Goal: Communication & Community: Answer question/provide support

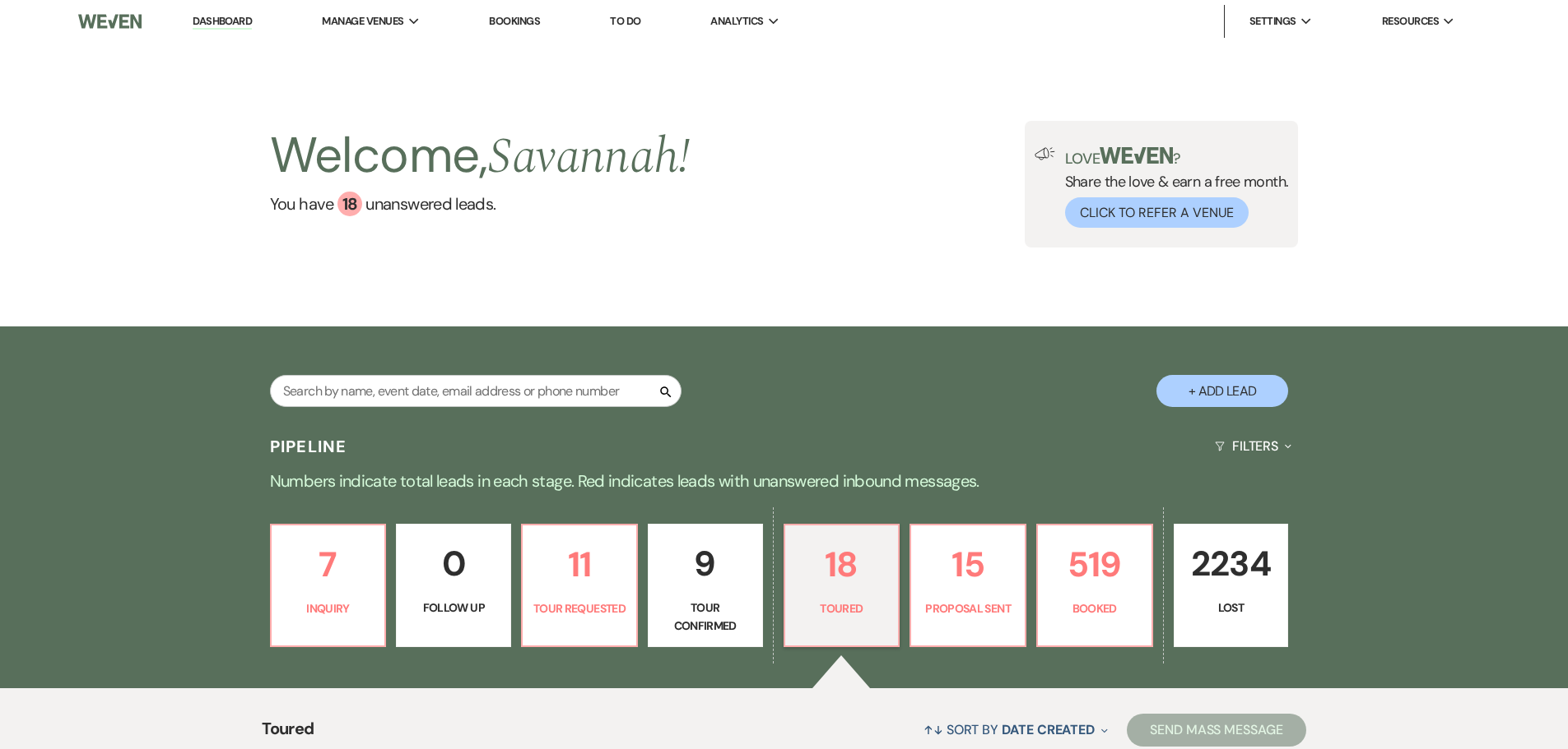
select select "5"
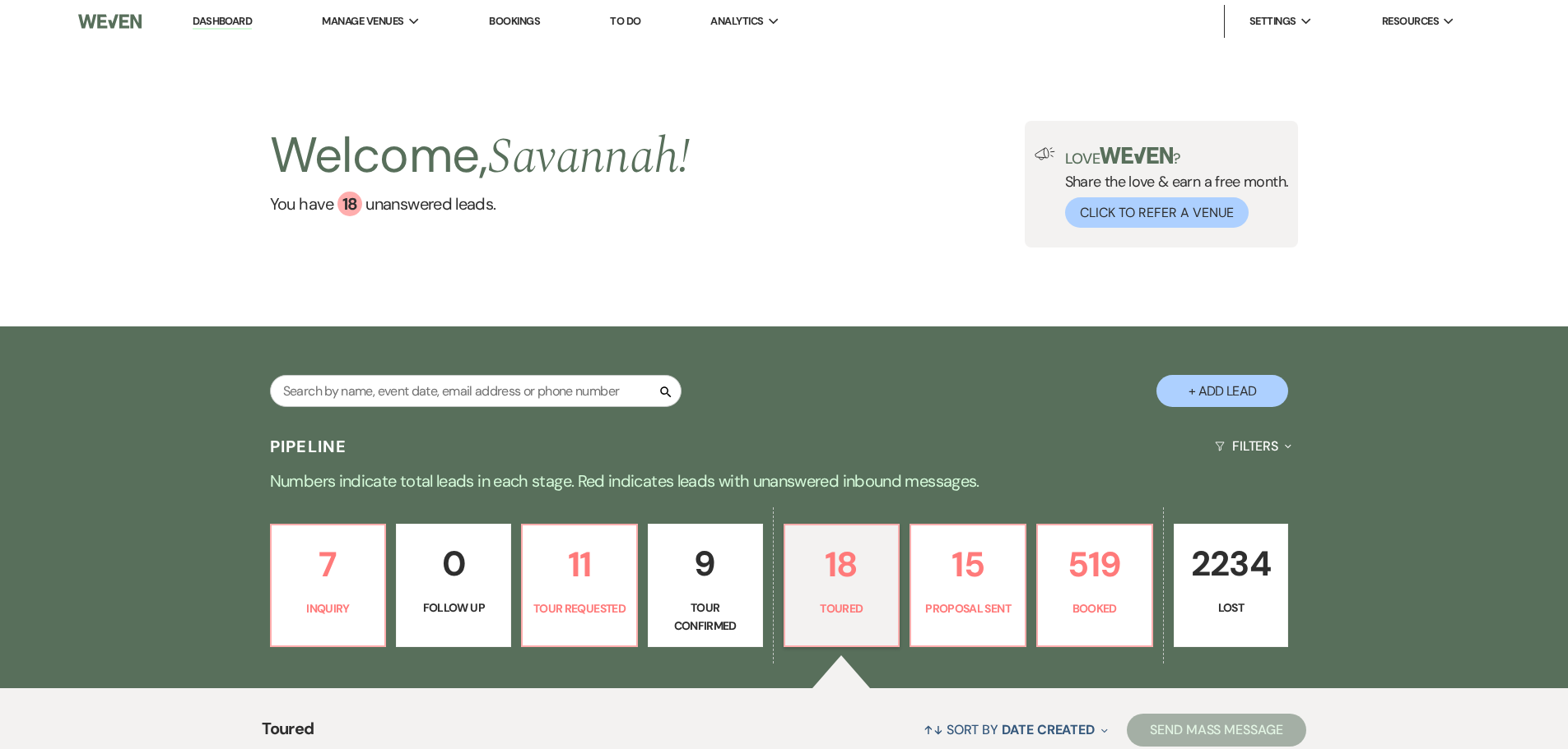
select select "5"
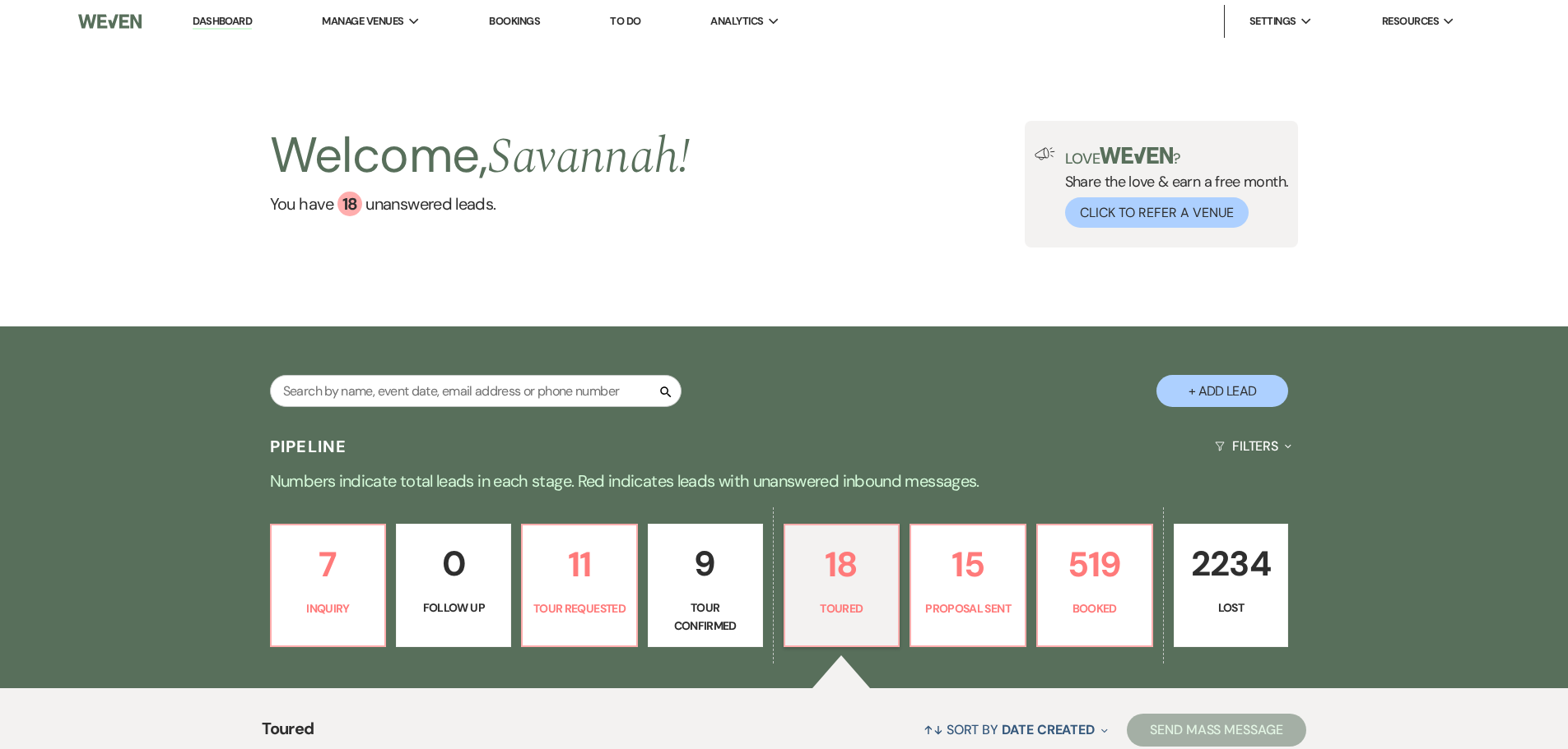
select select "5"
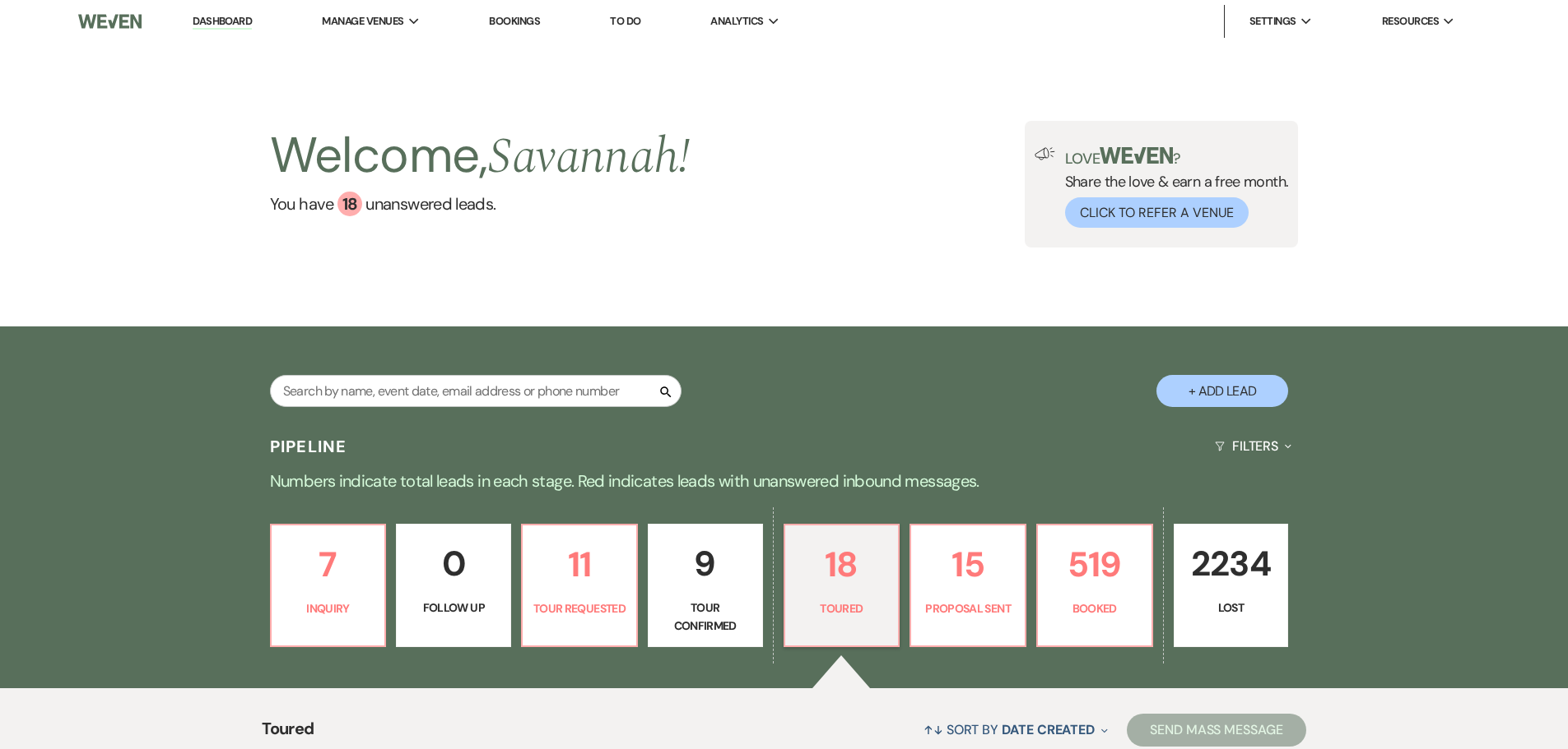
select select "5"
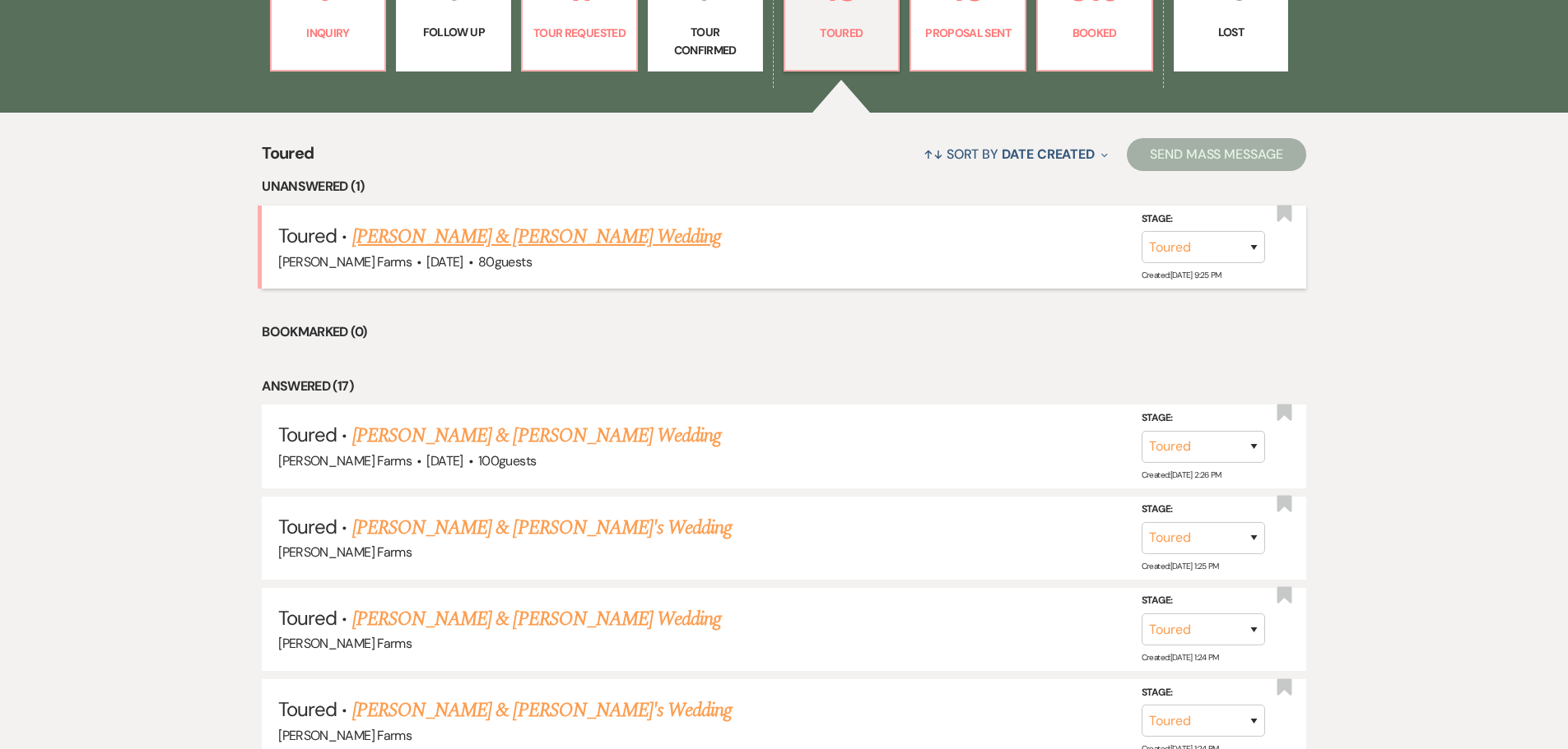
click at [643, 226] on link "[PERSON_NAME] & [PERSON_NAME] Wedding" at bounding box center [537, 237] width 369 height 29
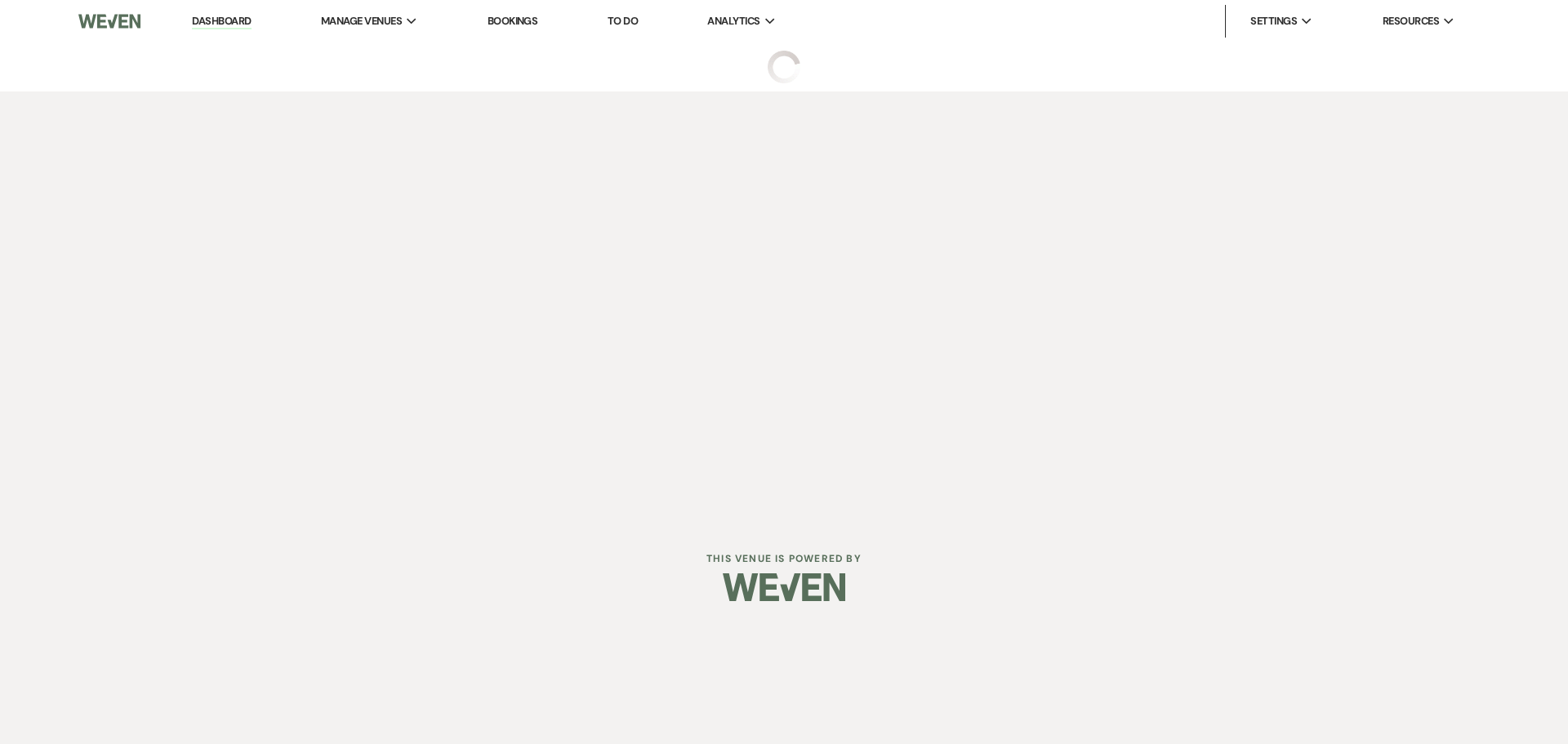
select select "5"
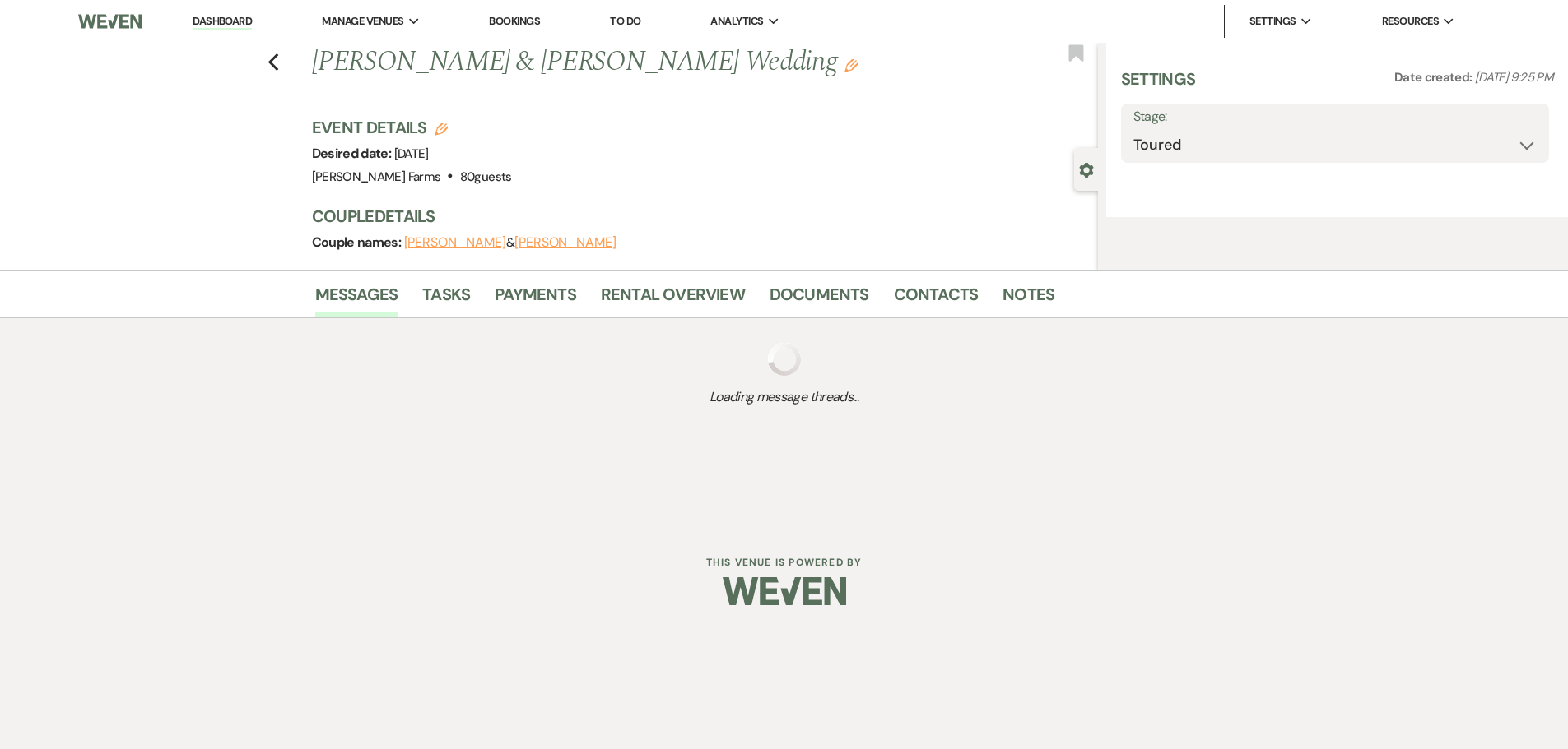
select select "5"
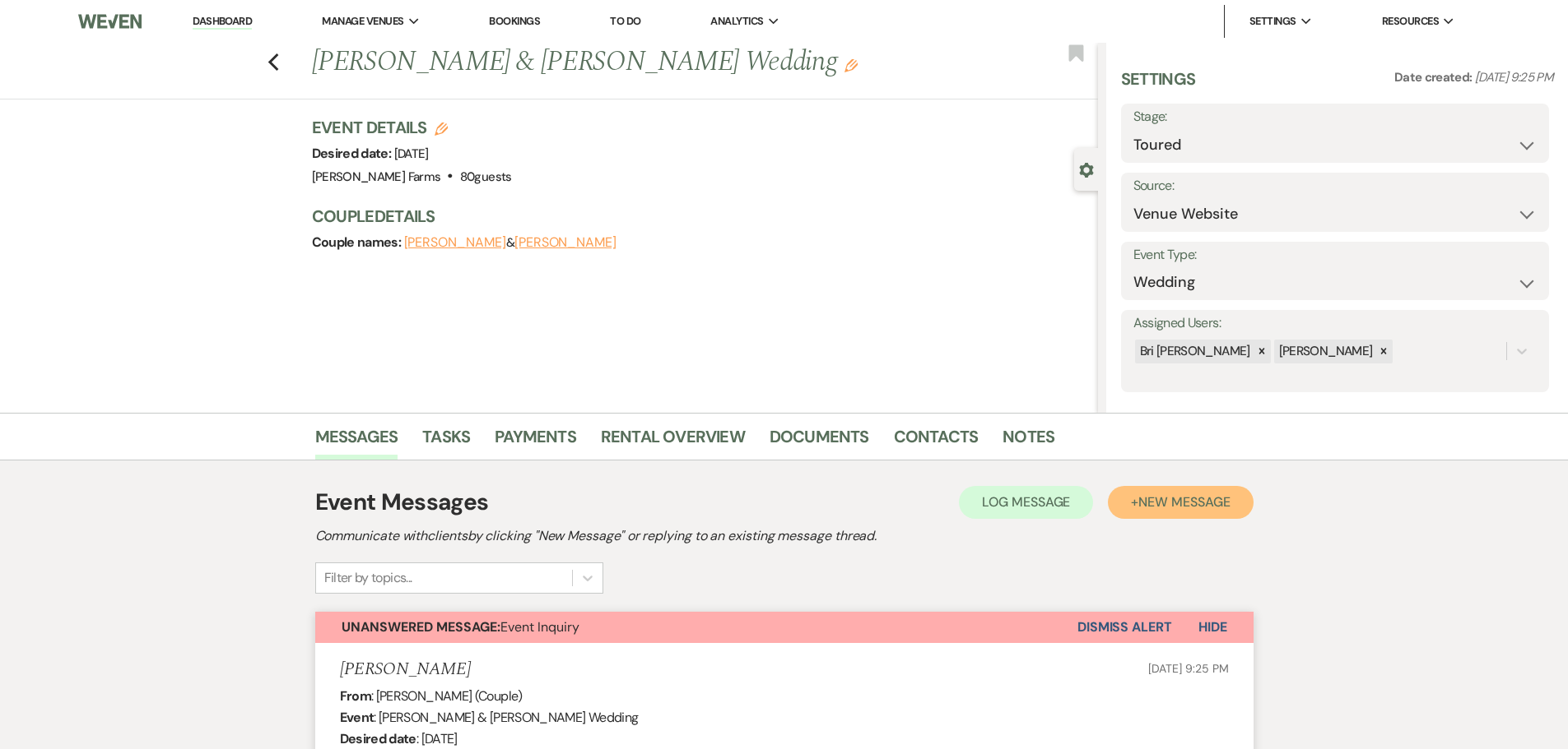
click at [1194, 516] on button "+ New Message" at bounding box center [1180, 502] width 145 height 33
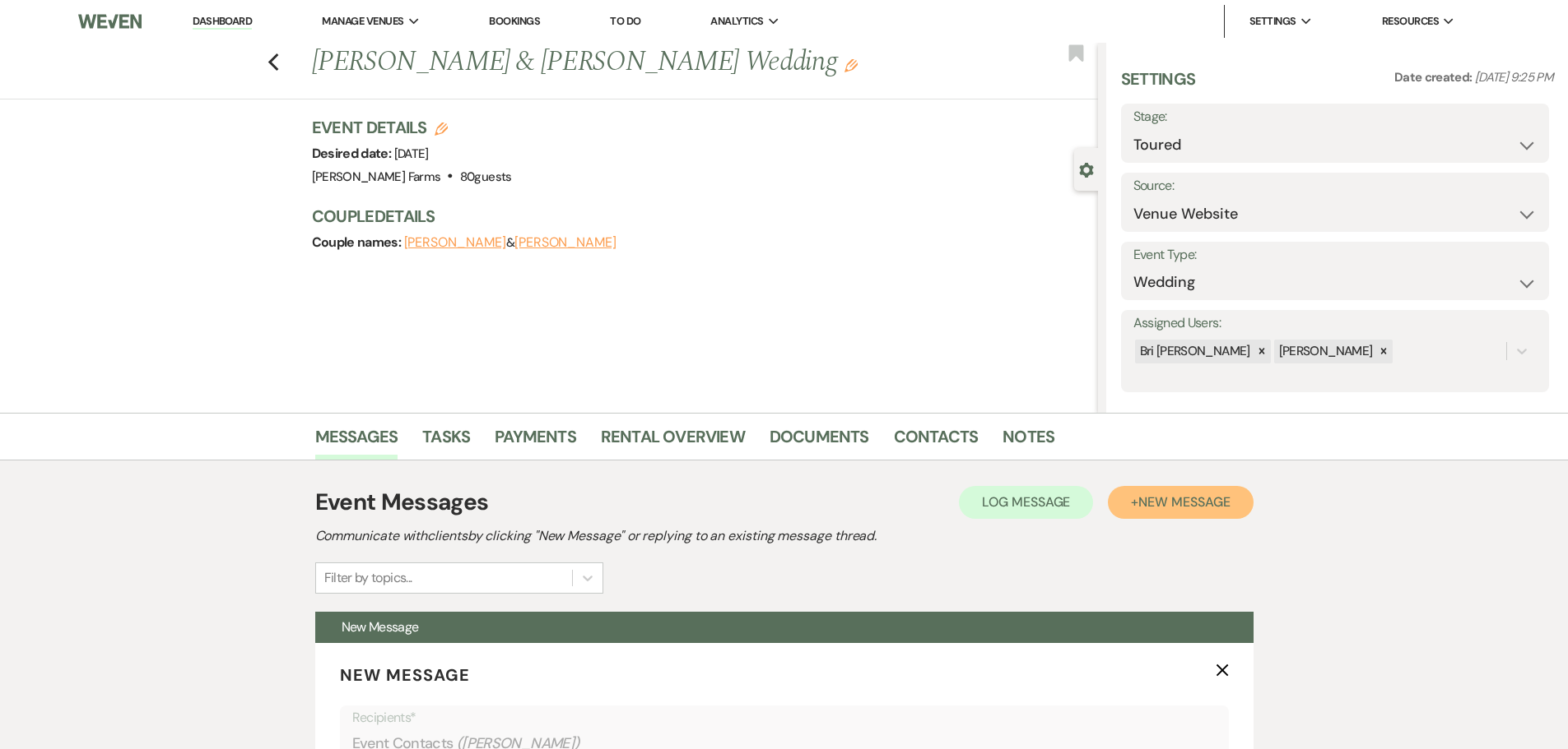
scroll to position [411, 0]
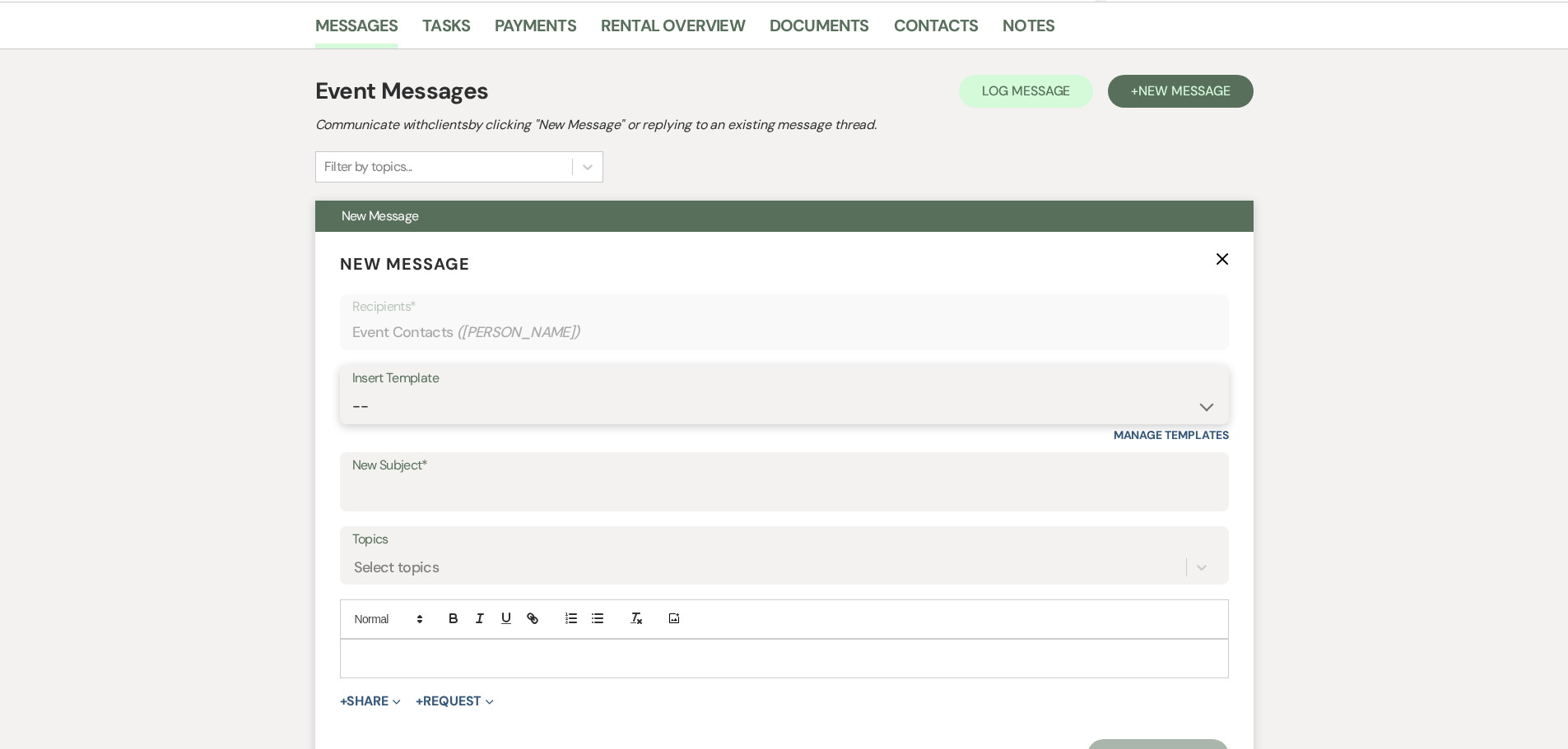
click at [747, 411] on select "-- Tour Request Response Follow Up Contract (Pre-Booked Leads) Weven Planning P…" at bounding box center [784, 407] width 864 height 32
select select "2251"
click at [352, 391] on select "-- Tour Request Response Follow Up Contract (Pre-Booked Leads) Weven Planning P…" at bounding box center [784, 407] width 864 height 32
type input "Quote and More Info from [PERSON_NAME] Farms"
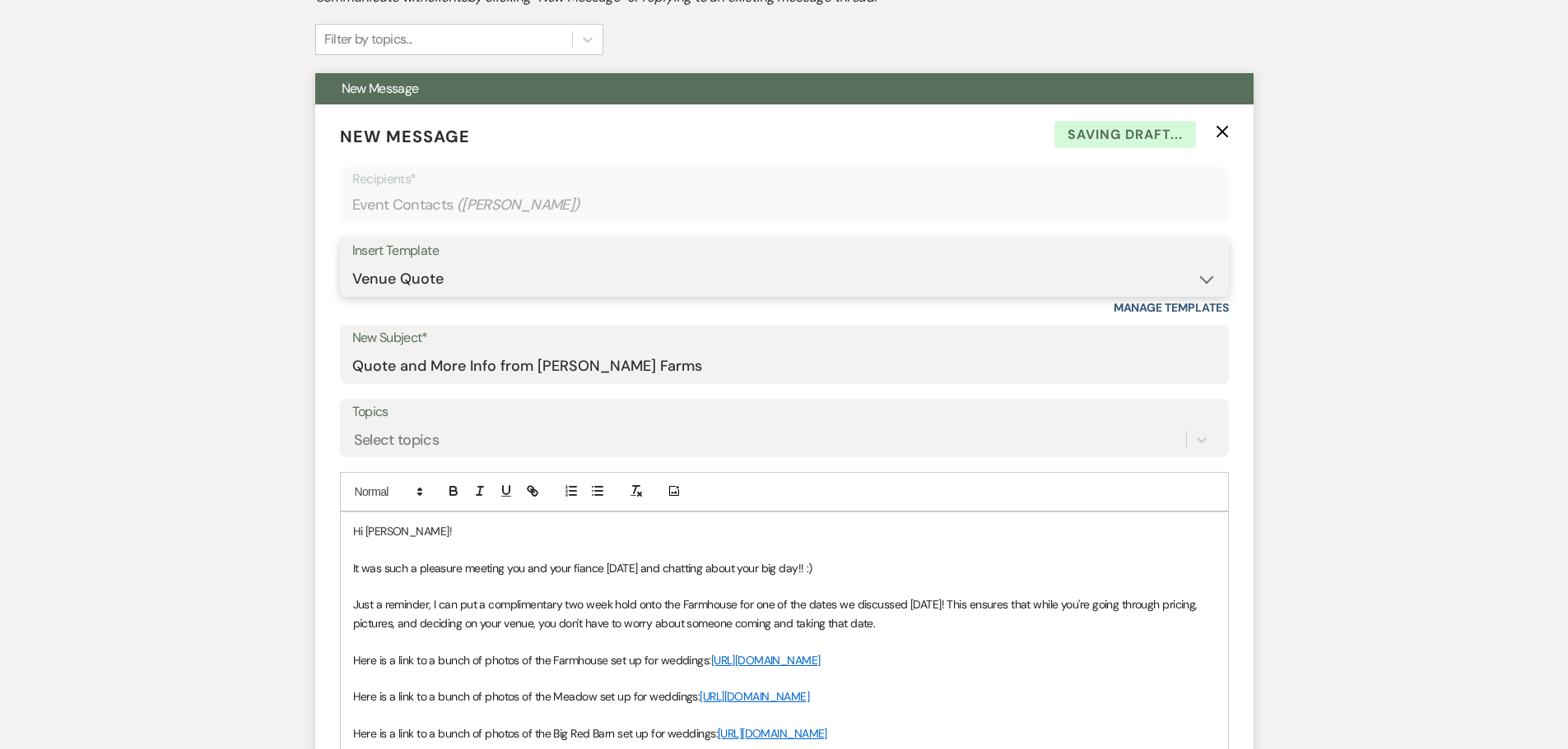
scroll to position [740, 0]
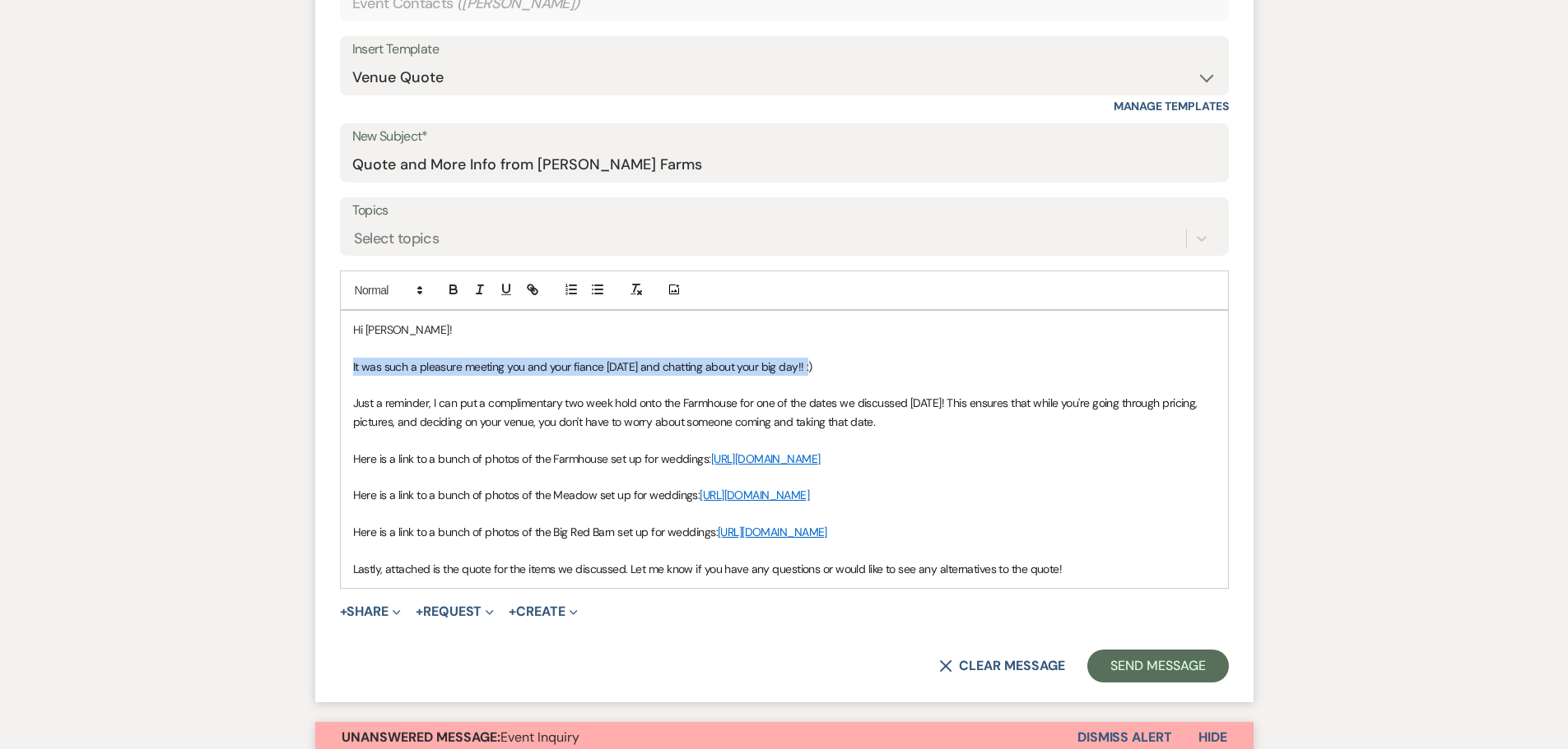
drag, startPoint x: 353, startPoint y: 370, endPoint x: 827, endPoint y: 371, distance: 474.0
click at [827, 371] on p "It was such a pleasure meeting you and your fiance [DATE] and chatting about yo…" at bounding box center [784, 367] width 862 height 18
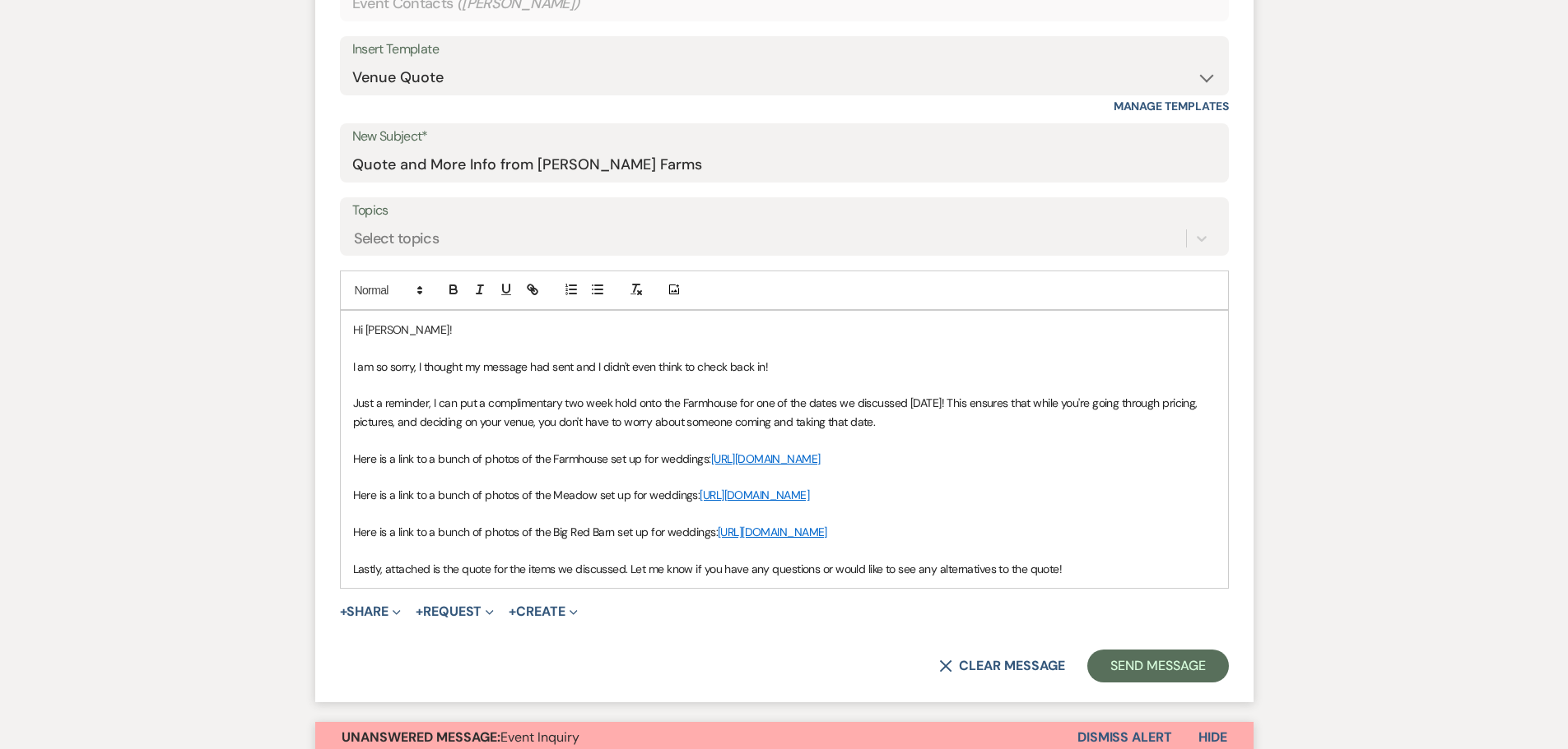
click at [453, 402] on span "Just a reminder, I can put a complimentary two week hold onto the Farmhouse for…" at bounding box center [777, 411] width 848 height 33
drag, startPoint x: 688, startPoint y: 404, endPoint x: 740, endPoint y: 402, distance: 52.0
click at [740, 402] on span "Just a reminder, I have put a complimentary two week hold onto the Farmhouse fo…" at bounding box center [779, 411] width 852 height 33
drag, startPoint x: 852, startPoint y: 402, endPoint x: 1031, endPoint y: 405, distance: 179.0
click at [1031, 405] on span "Just a reminder, I have put a complimentary two week hold onto the Meadow and t…" at bounding box center [772, 411] width 838 height 33
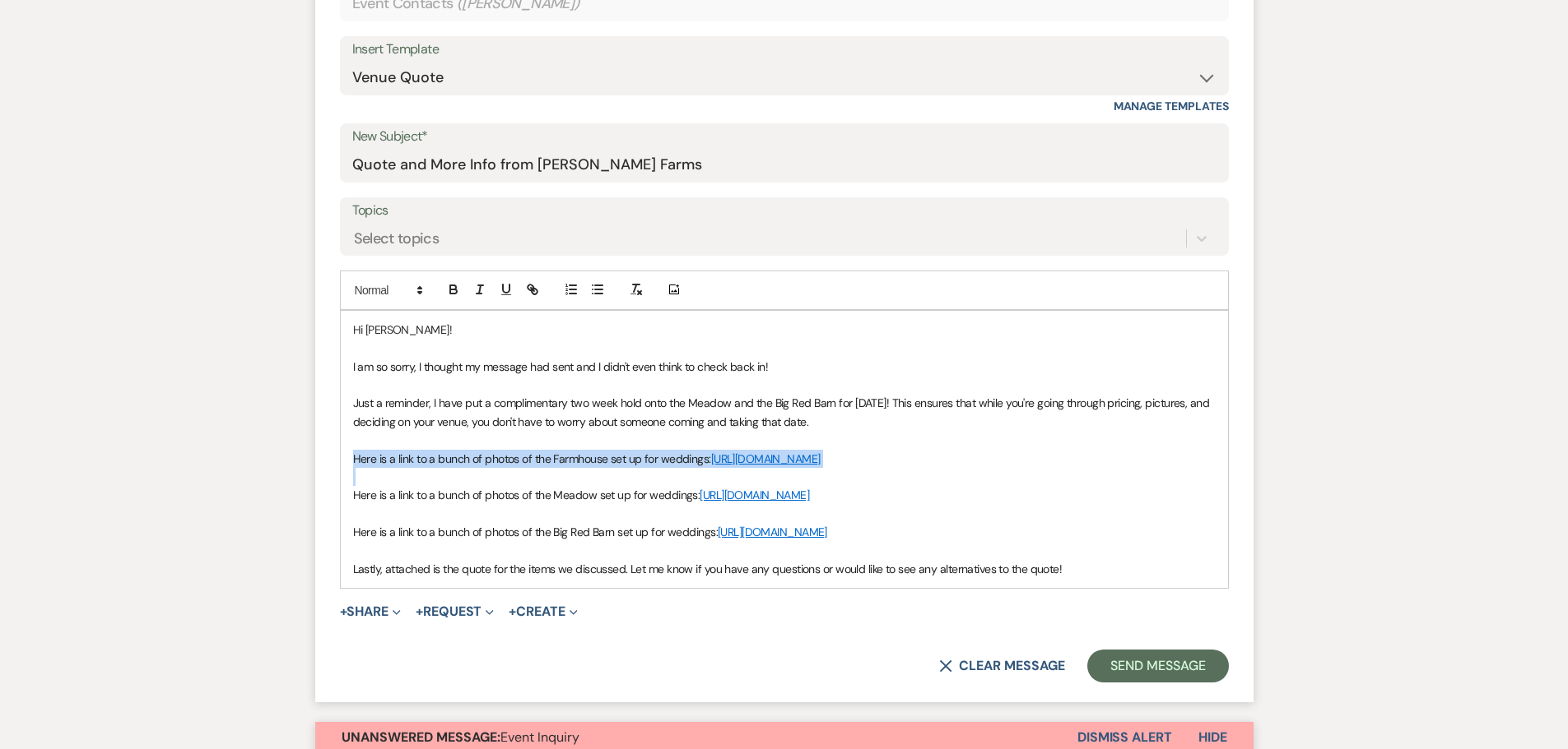
drag, startPoint x: 354, startPoint y: 450, endPoint x: 680, endPoint y: 495, distance: 329.1
click at [680, 495] on div "Hi [PERSON_NAME]! I am so sorry, I thought my message had sent and I didn't eve…" at bounding box center [784, 449] width 887 height 277
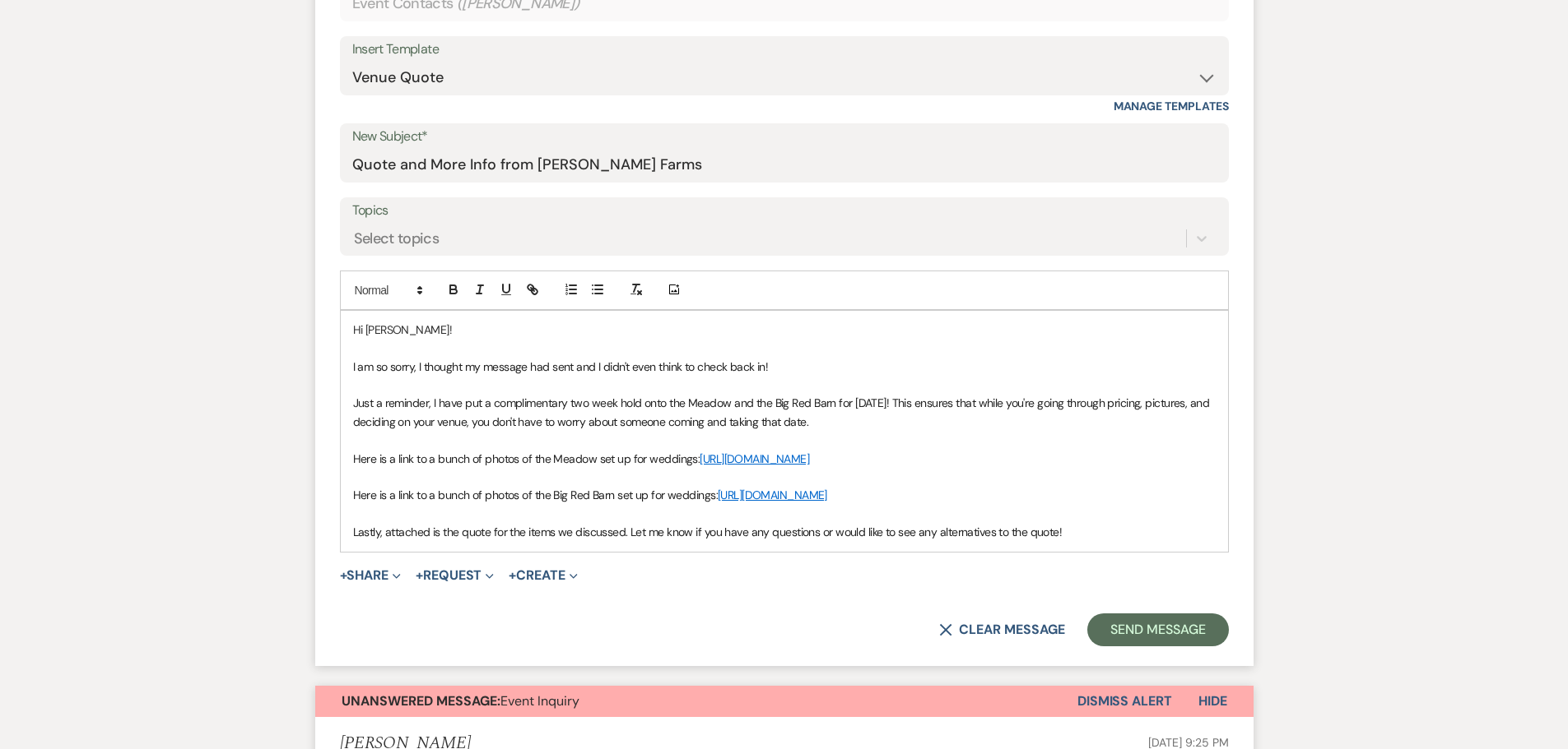
click at [1078, 542] on p "Lastly, attached is the quote for the items we discussed. Let me know if you ha…" at bounding box center [784, 532] width 862 height 18
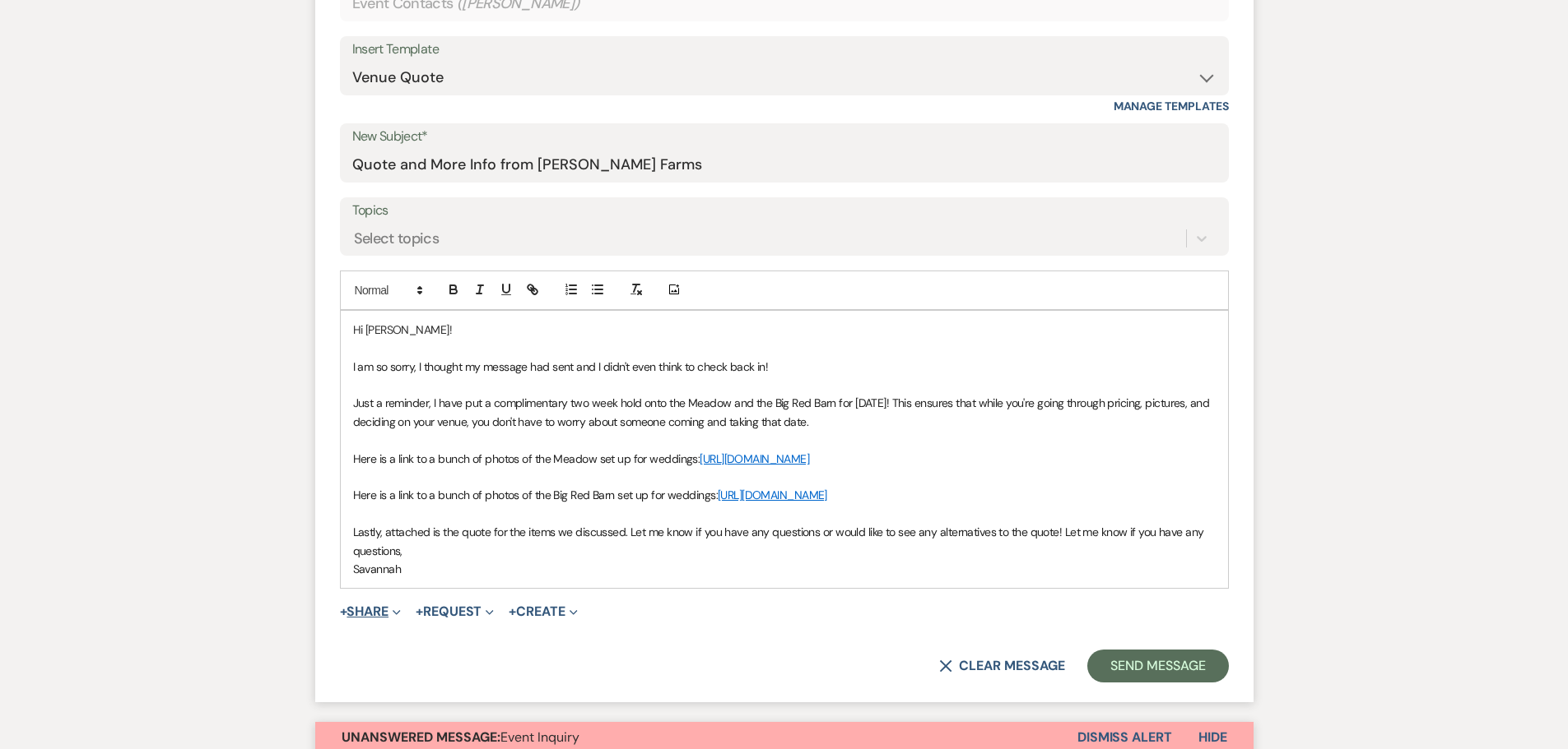
click at [388, 619] on button "+ Share Expand" at bounding box center [371, 612] width 62 height 13
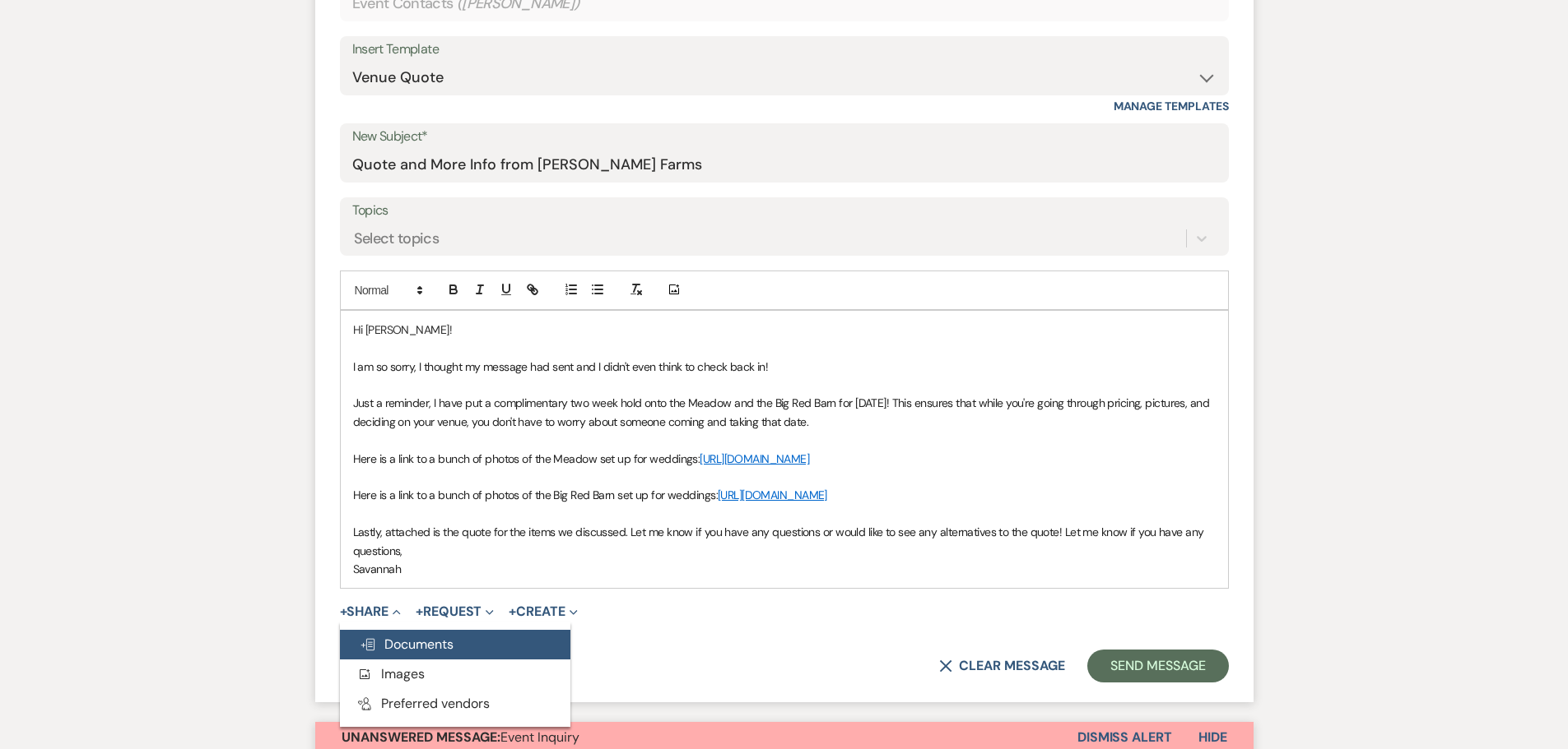
click at [473, 659] on button "Doc Upload Documents" at bounding box center [455, 644] width 231 height 29
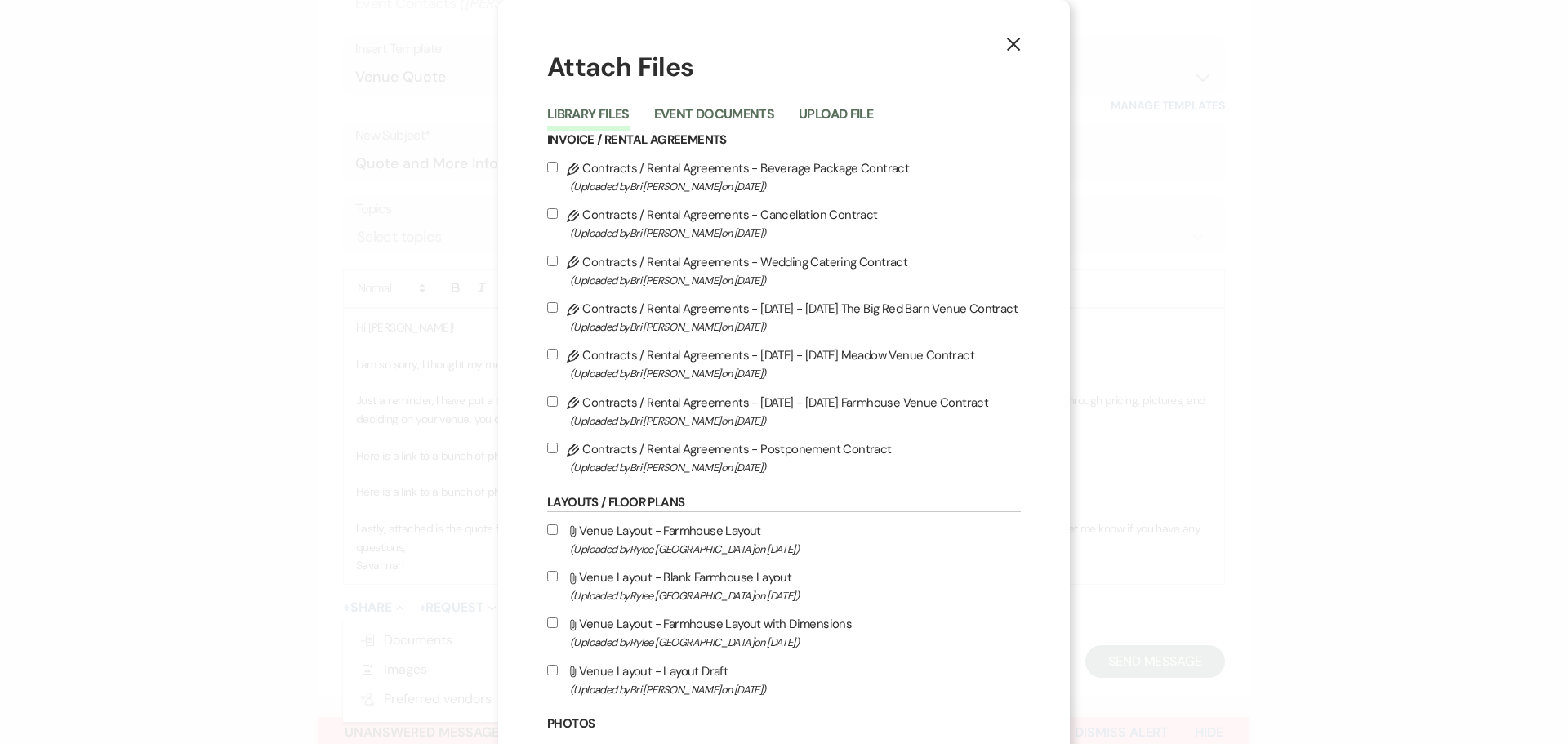
click at [841, 121] on button "Upload File" at bounding box center [836, 119] width 74 height 23
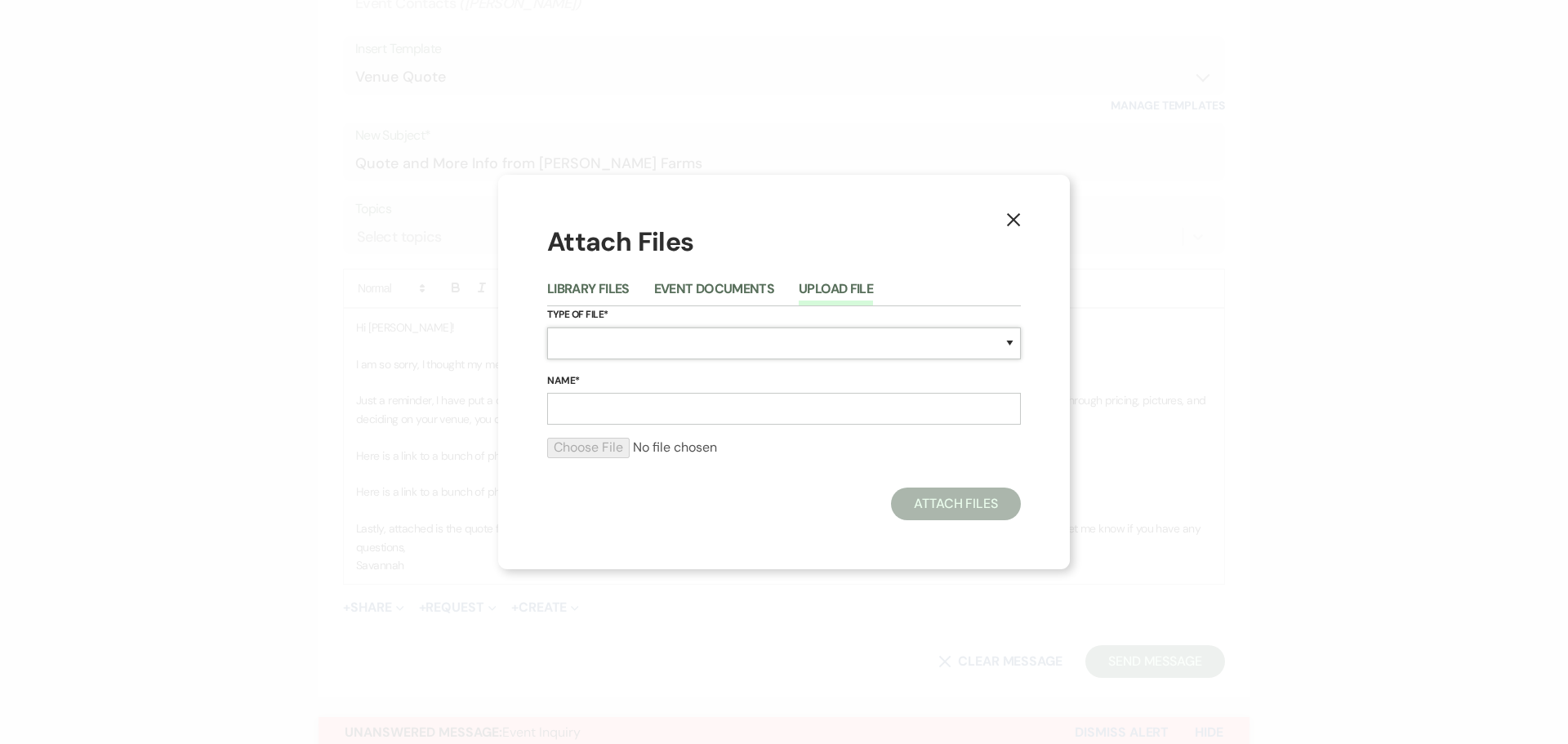
click at [811, 348] on select "Special Event Insurance Vendor Certificate of Insurance Contracts / Rental Agre…" at bounding box center [784, 343] width 474 height 32
select select "8"
click at [548, 328] on select "Special Event Insurance Vendor Certificate of Insurance Contracts / Rental Agre…" at bounding box center [784, 343] width 474 height 32
click at [786, 401] on input "Name*" at bounding box center [784, 409] width 474 height 32
type input "Farmhouse Quote"
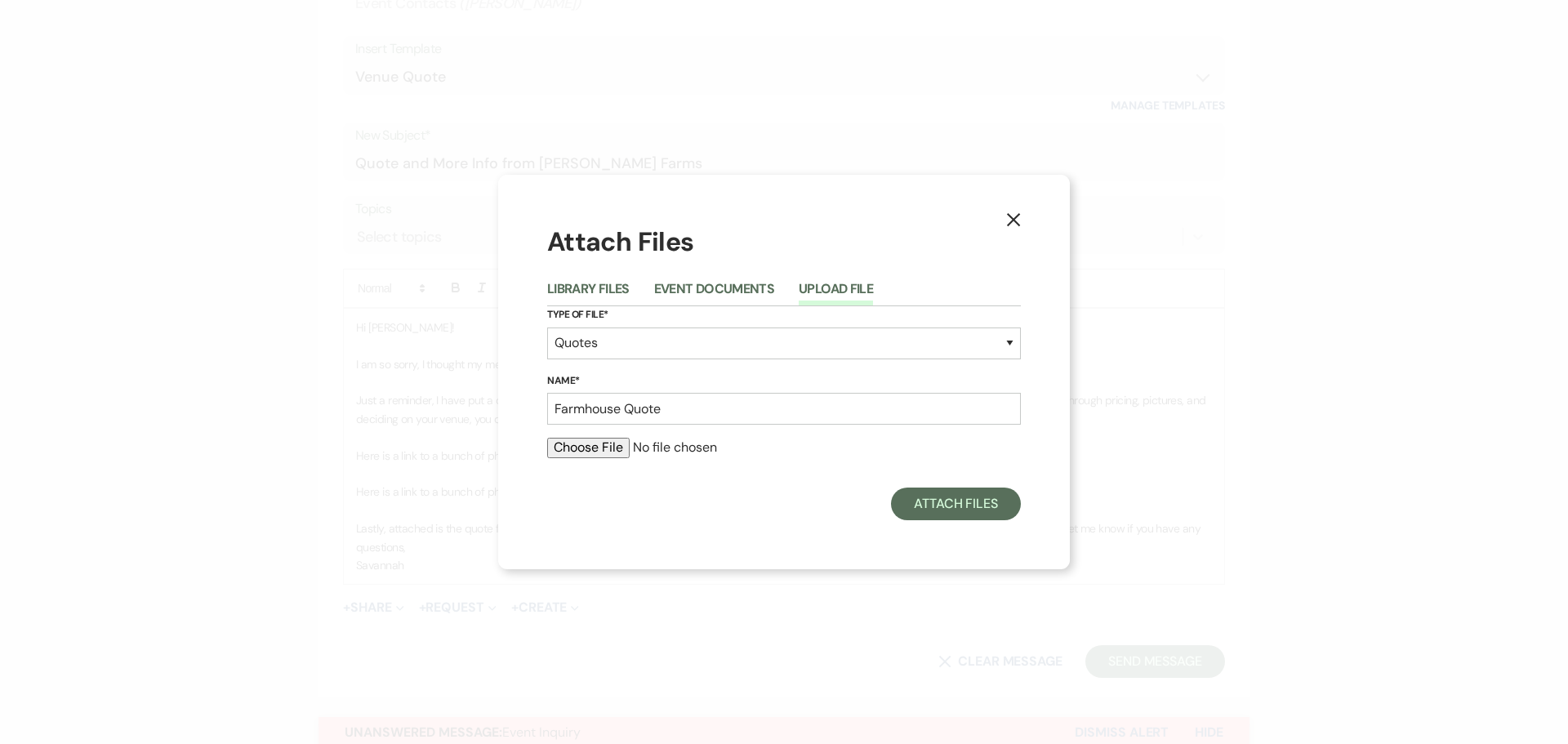
click at [598, 452] on input "file" at bounding box center [784, 447] width 474 height 19
type input "C:\fakepath\MEADOW VENUE QUOTE - Zralka_Moore.docx.pdf"
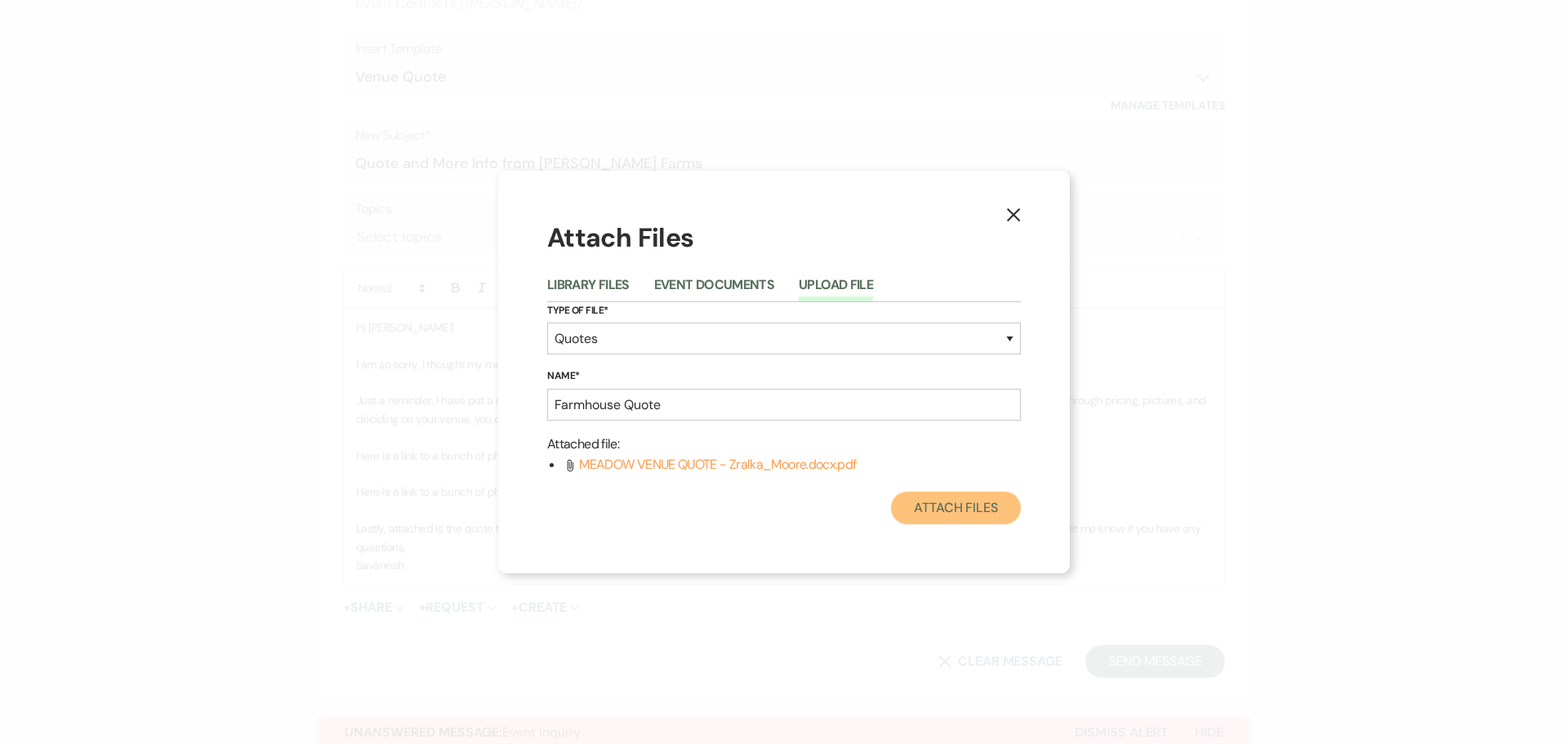
click at [974, 507] on button "Attach Files" at bounding box center [956, 508] width 130 height 33
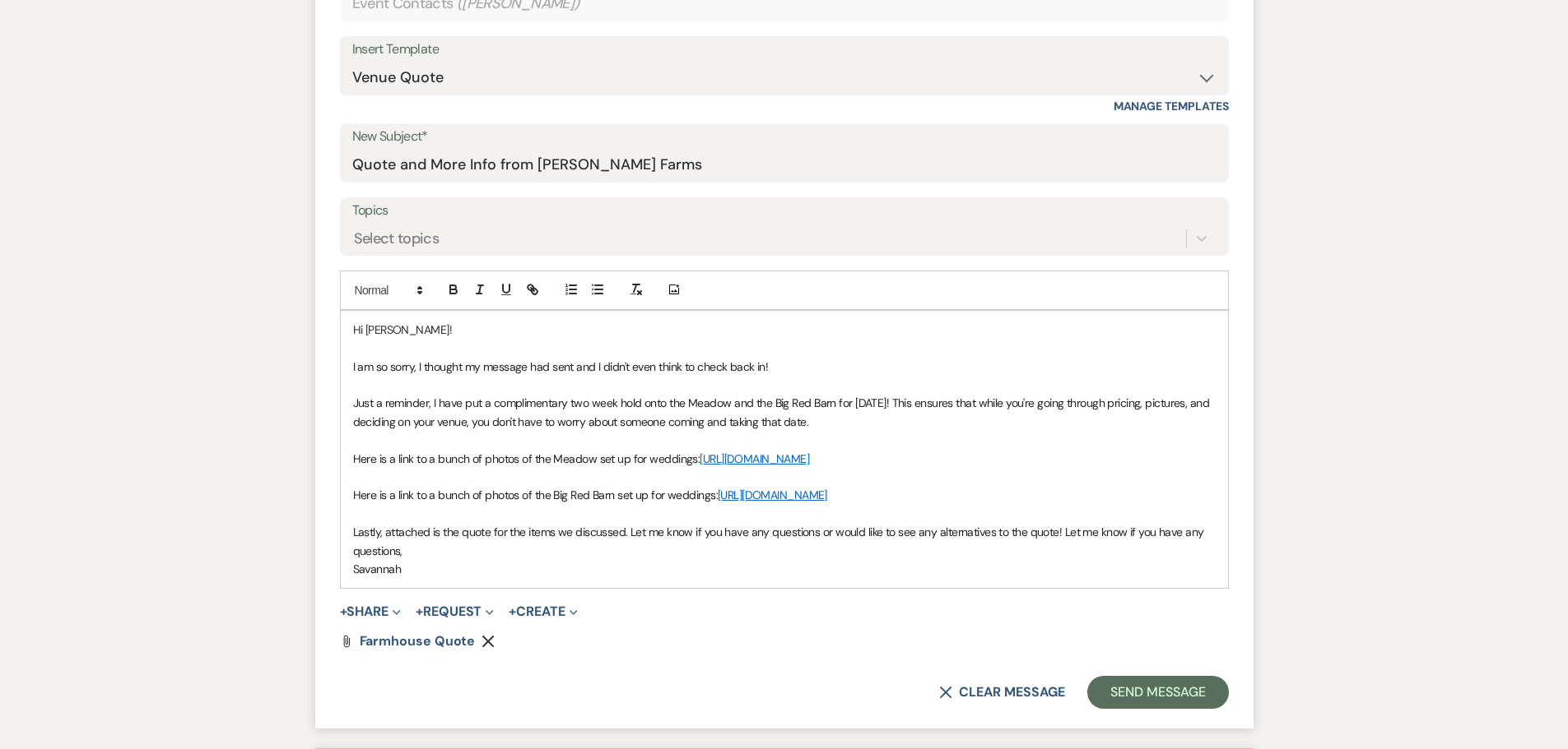
click at [433, 523] on p at bounding box center [784, 514] width 862 height 18
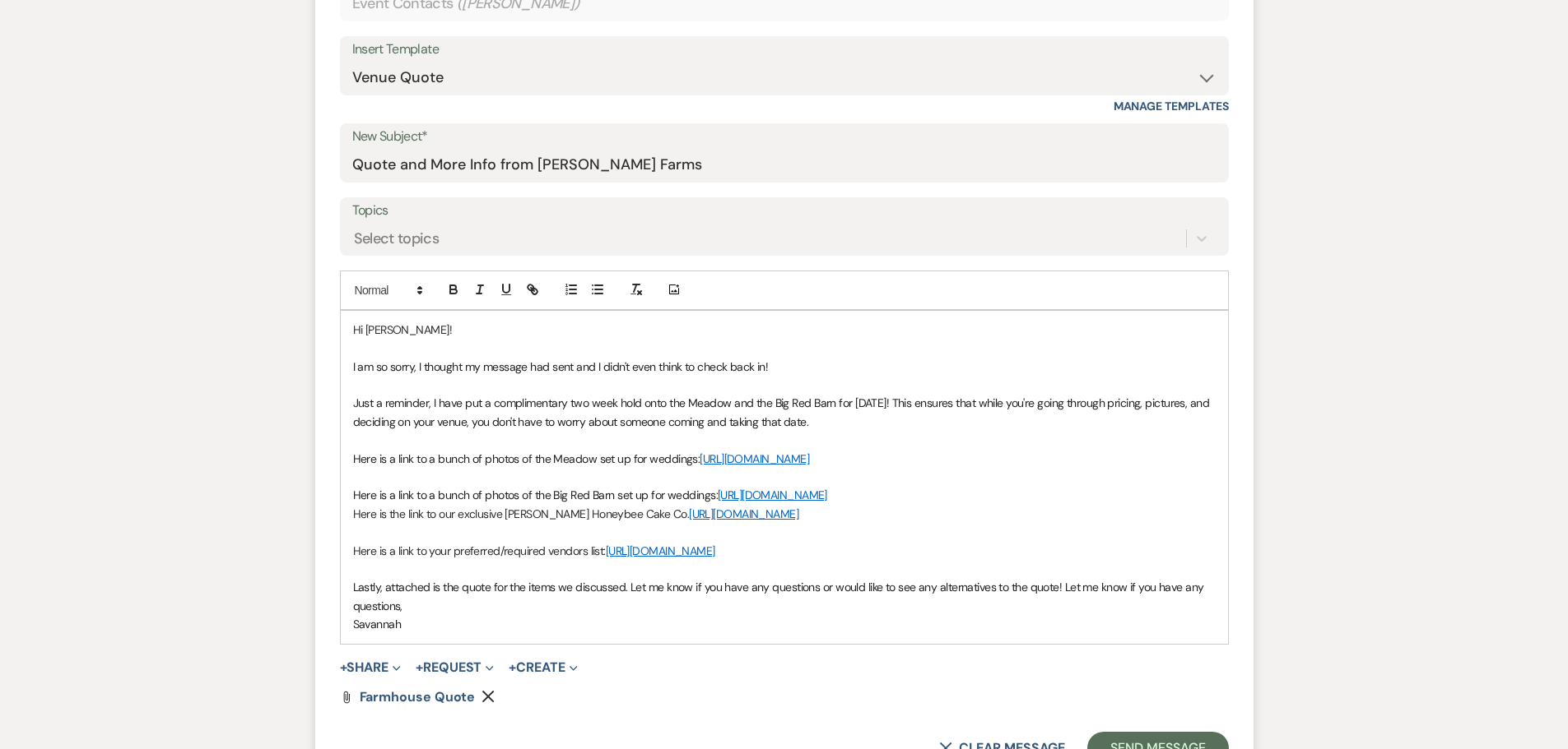
click at [354, 523] on p "Here is the link to our exclusive [PERSON_NAME] Honeybee Cake Co. [URL][DOMAIN_…" at bounding box center [784, 514] width 862 height 18
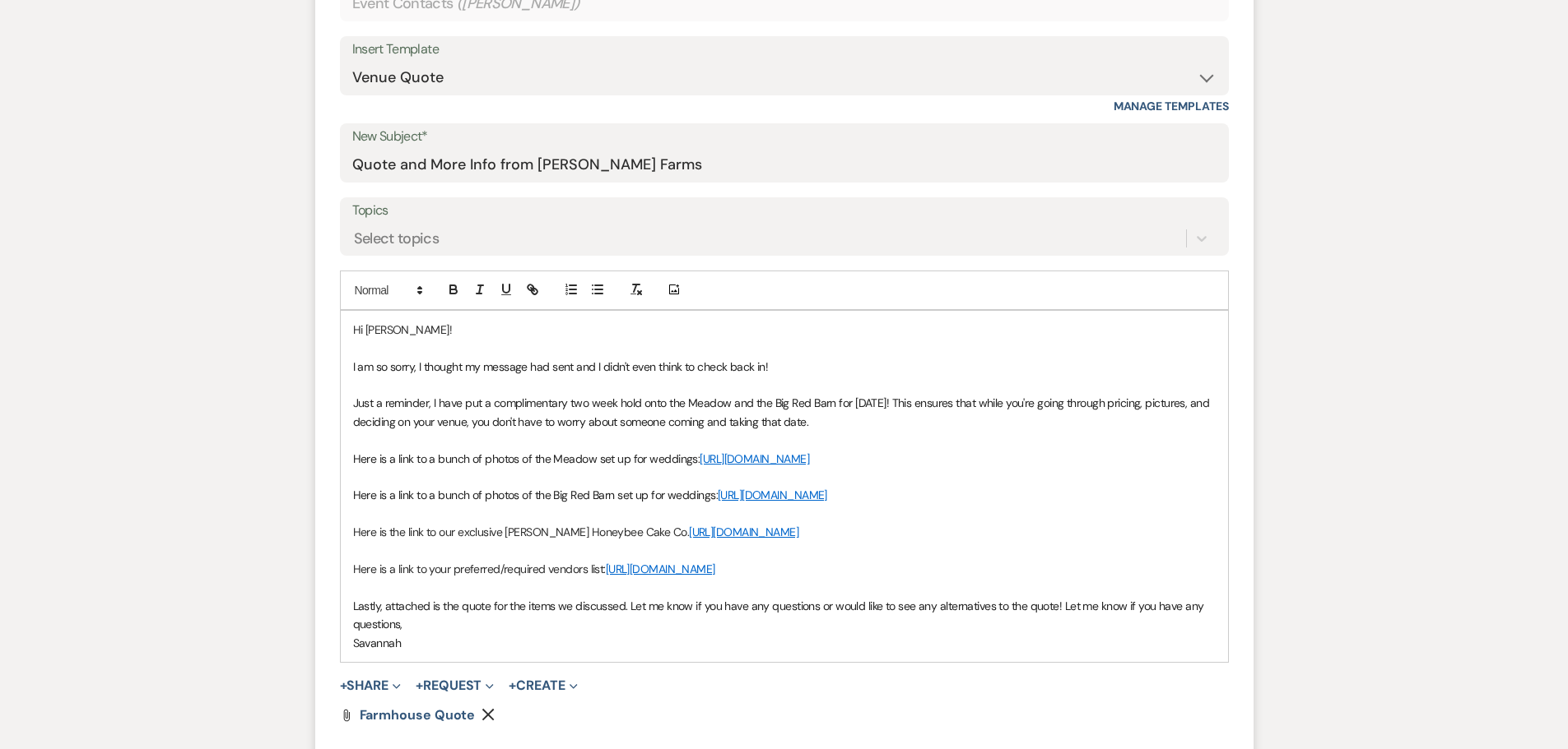
click at [584, 652] on p "Savannah" at bounding box center [784, 643] width 862 height 18
click at [588, 597] on p at bounding box center [784, 587] width 862 height 18
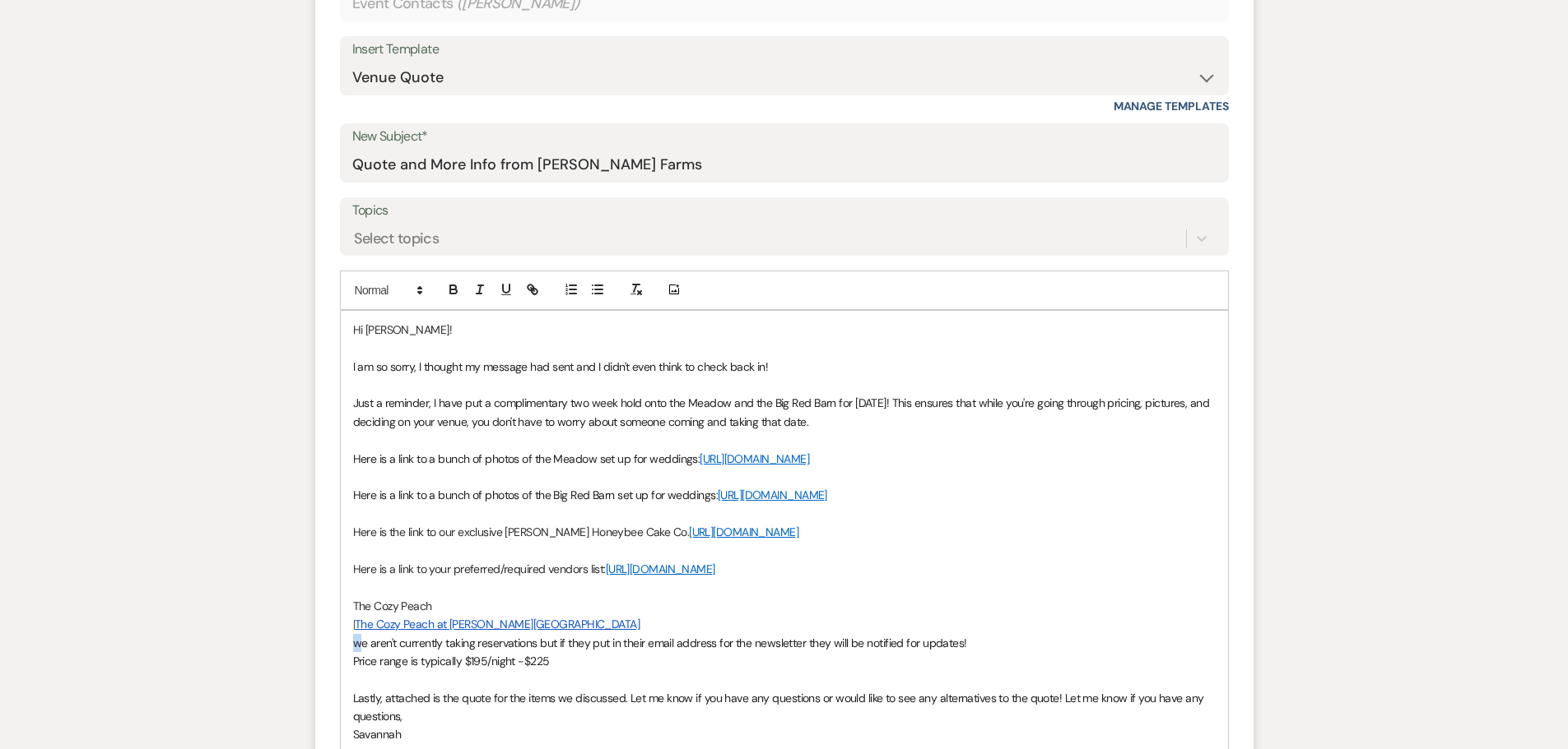
click at [358, 651] on span "we aren't currently taking reservations but if they put in their email address …" at bounding box center [660, 643] width 614 height 15
drag, startPoint x: 574, startPoint y: 680, endPoint x: 593, endPoint y: 678, distance: 19.1
click at [593, 651] on span "We aren't currently taking reservations but if they put in their email address …" at bounding box center [661, 643] width 615 height 15
click at [640, 651] on span "We aren't currently taking reservations but if you put in their email address f…" at bounding box center [658, 643] width 611 height 15
click at [822, 651] on span "We aren't currently taking reservations but if you put in your email address fo…" at bounding box center [658, 643] width 610 height 15
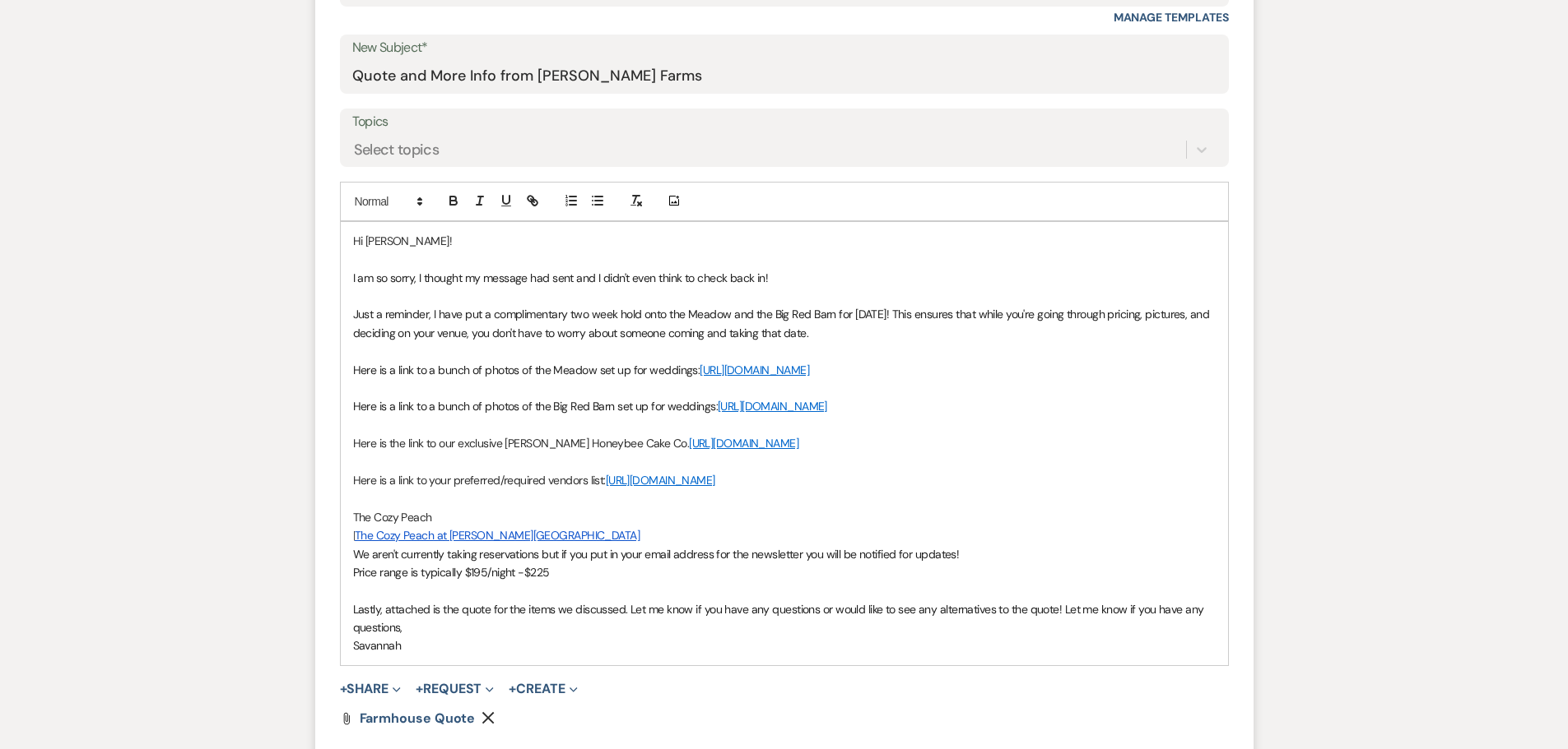
scroll to position [823, 0]
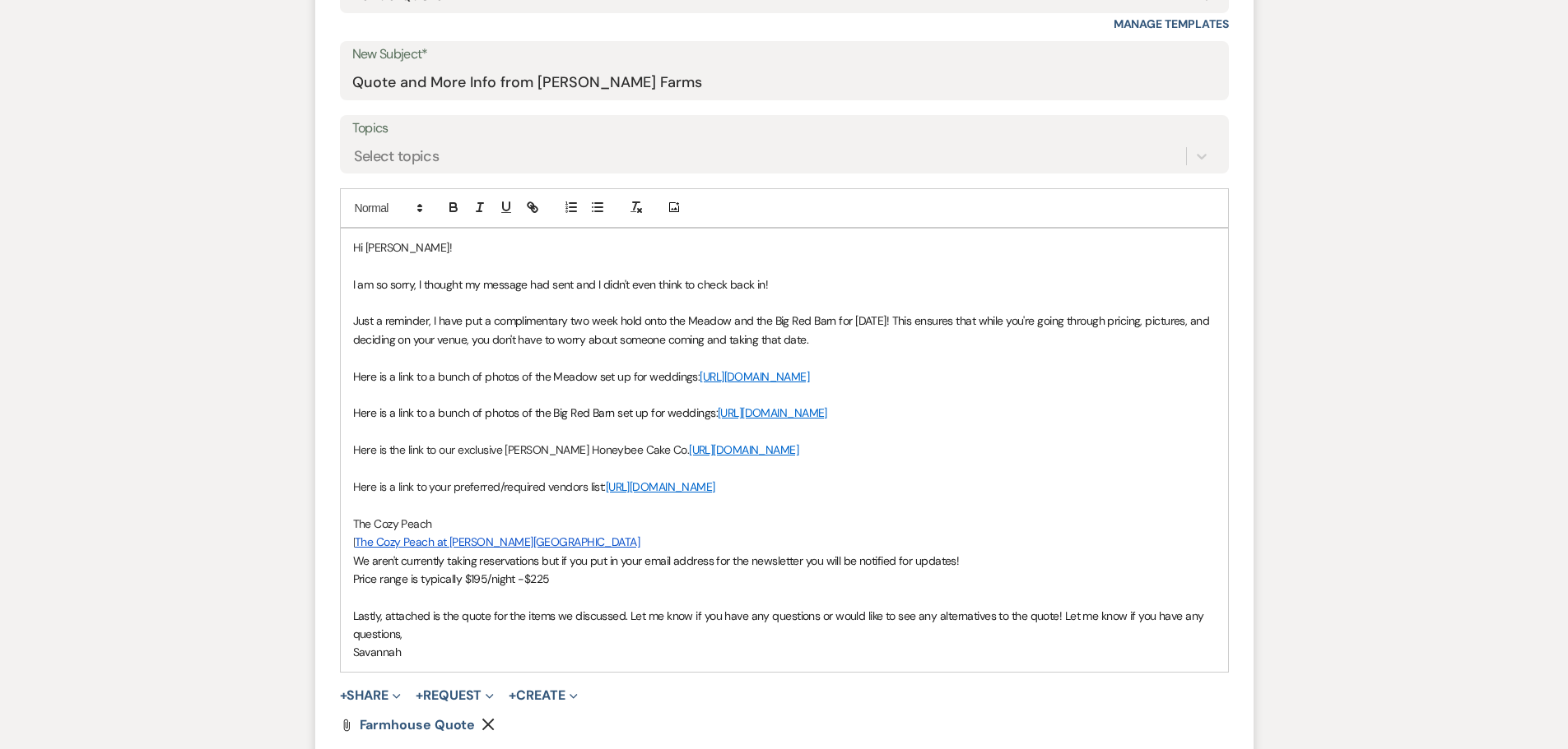
click at [412, 606] on p at bounding box center [784, 597] width 862 height 18
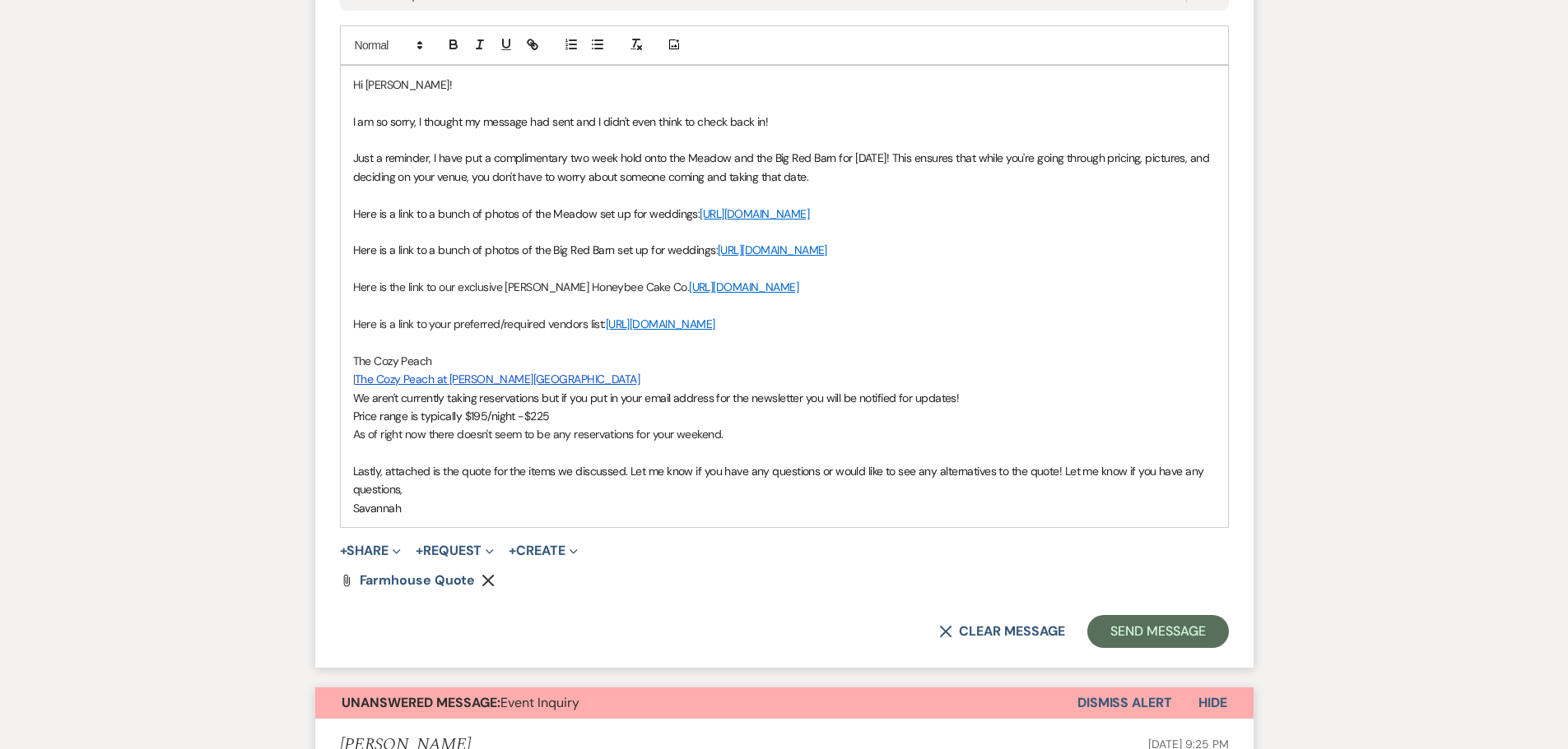
scroll to position [987, 0]
click at [485, 586] on use "button" at bounding box center [489, 580] width 12 height 12
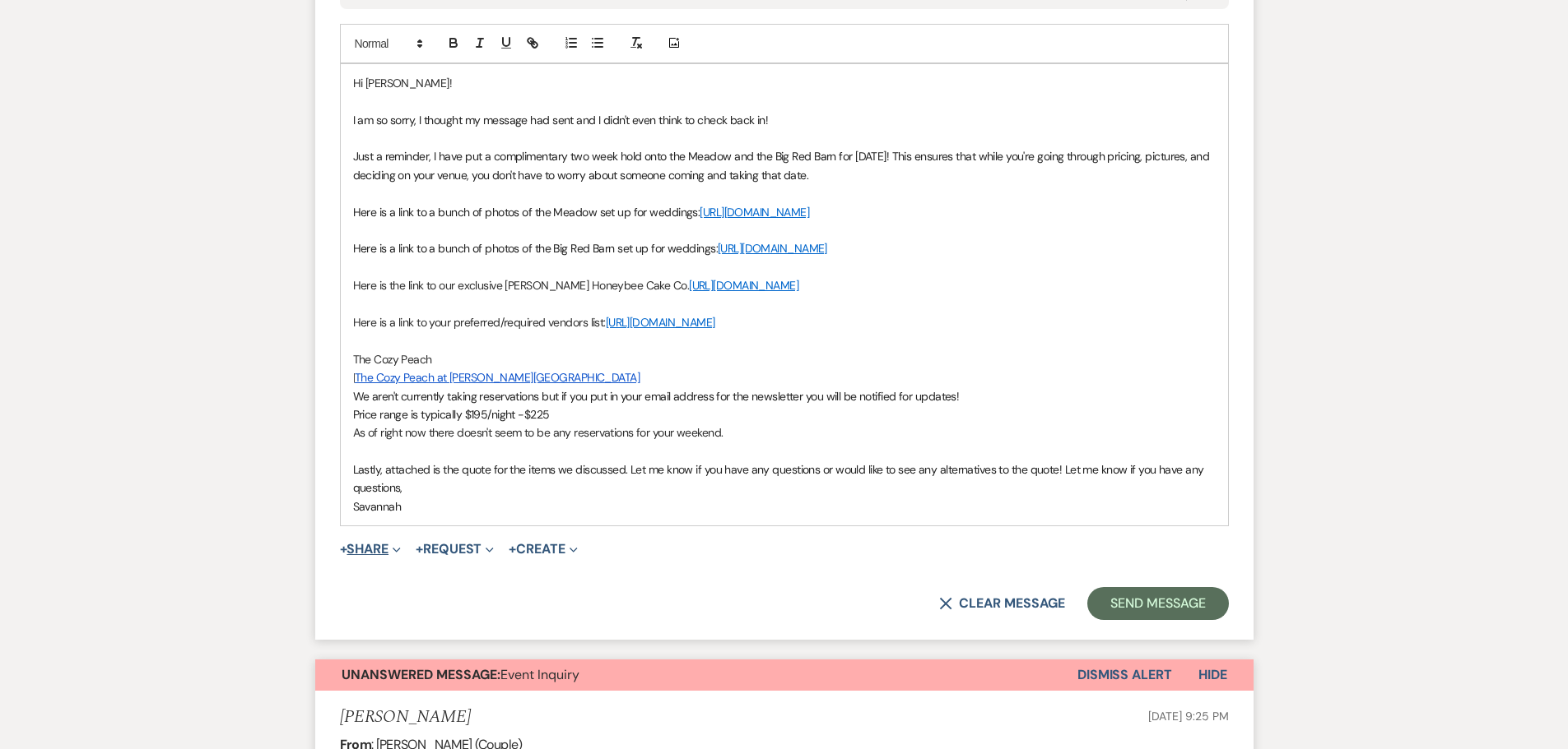
click at [383, 556] on button "+ Share Expand" at bounding box center [371, 549] width 62 height 13
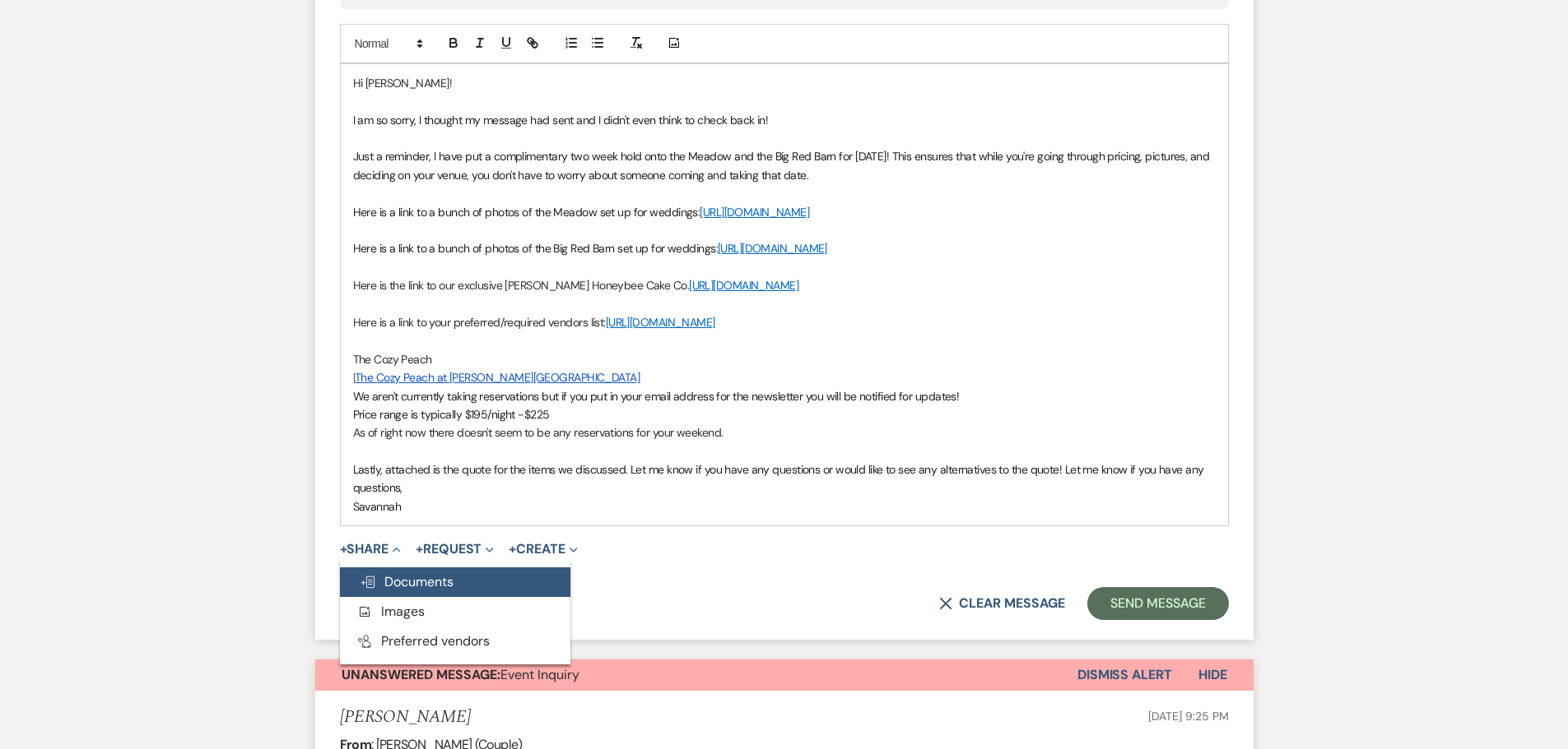
click at [444, 590] on span "Doc Upload Documents" at bounding box center [406, 581] width 94 height 17
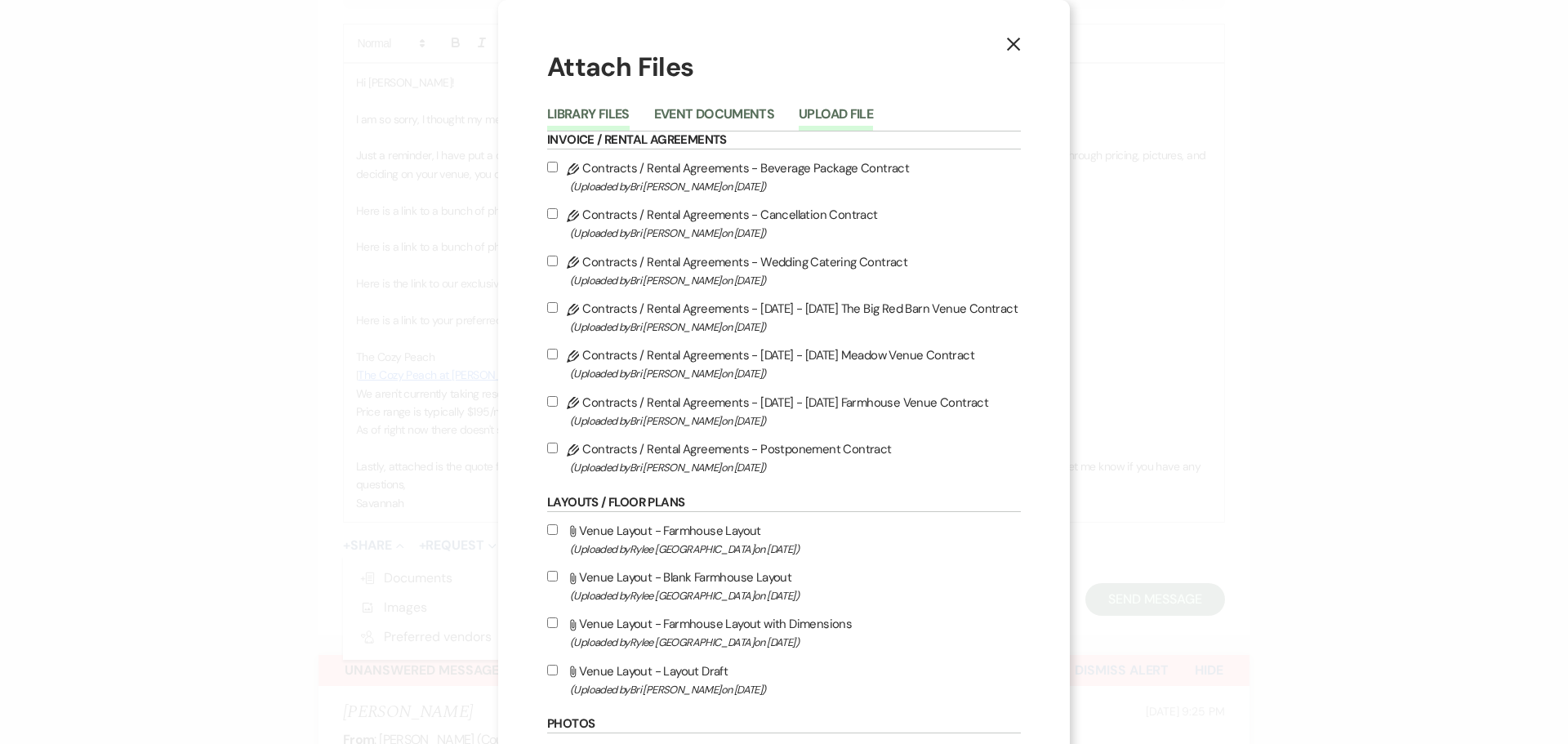
click at [824, 112] on button "Upload File" at bounding box center [836, 119] width 74 height 23
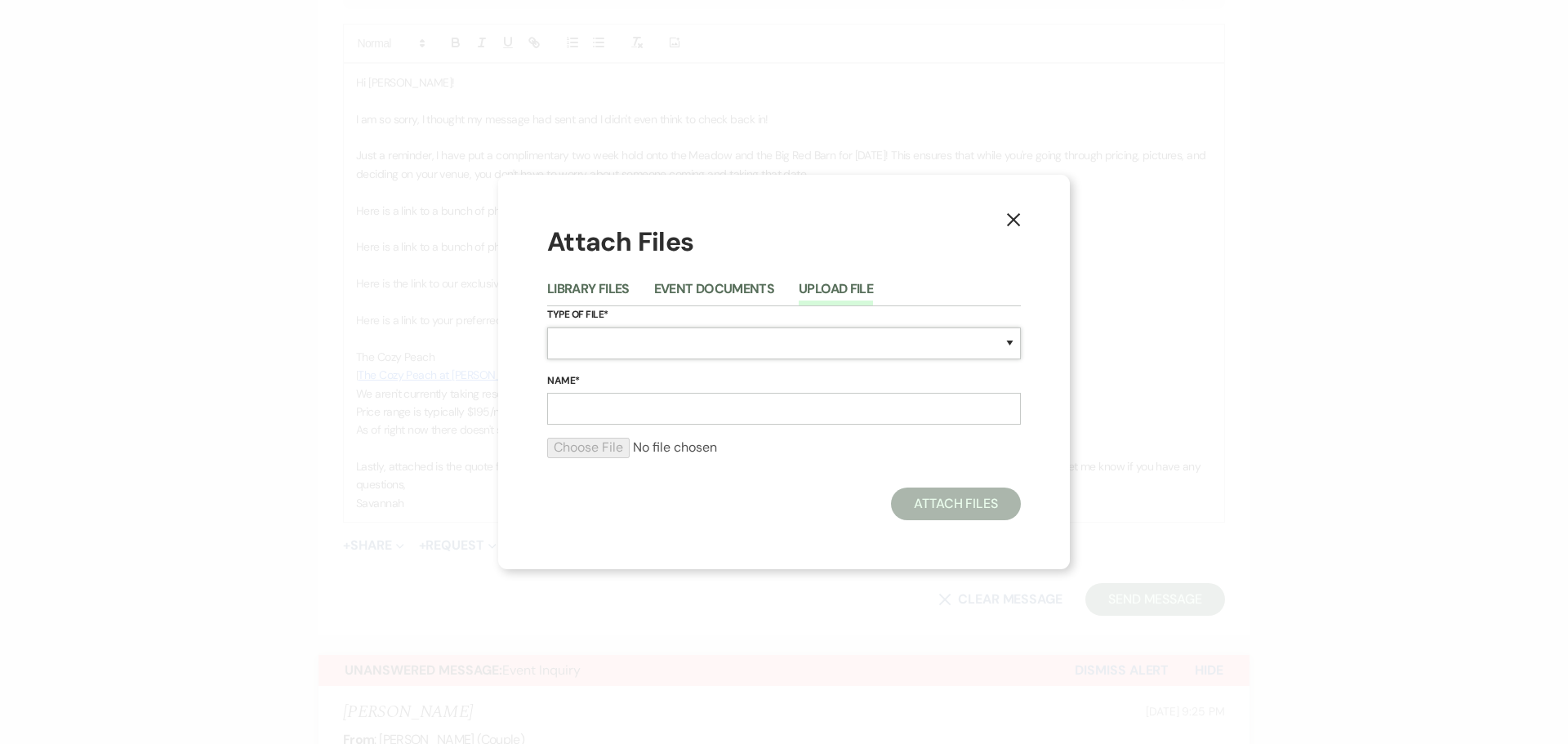
click at [744, 357] on select "Special Event Insurance Vendor Certificate of Insurance Contracts / Rental Agre…" at bounding box center [784, 343] width 474 height 32
select select "8"
click at [548, 328] on select "Special Event Insurance Vendor Certificate of Insurance Contracts / Rental Agre…" at bounding box center [784, 343] width 474 height 32
click at [644, 394] on input "Name*" at bounding box center [784, 409] width 474 height 32
type input "Meadow Quote"
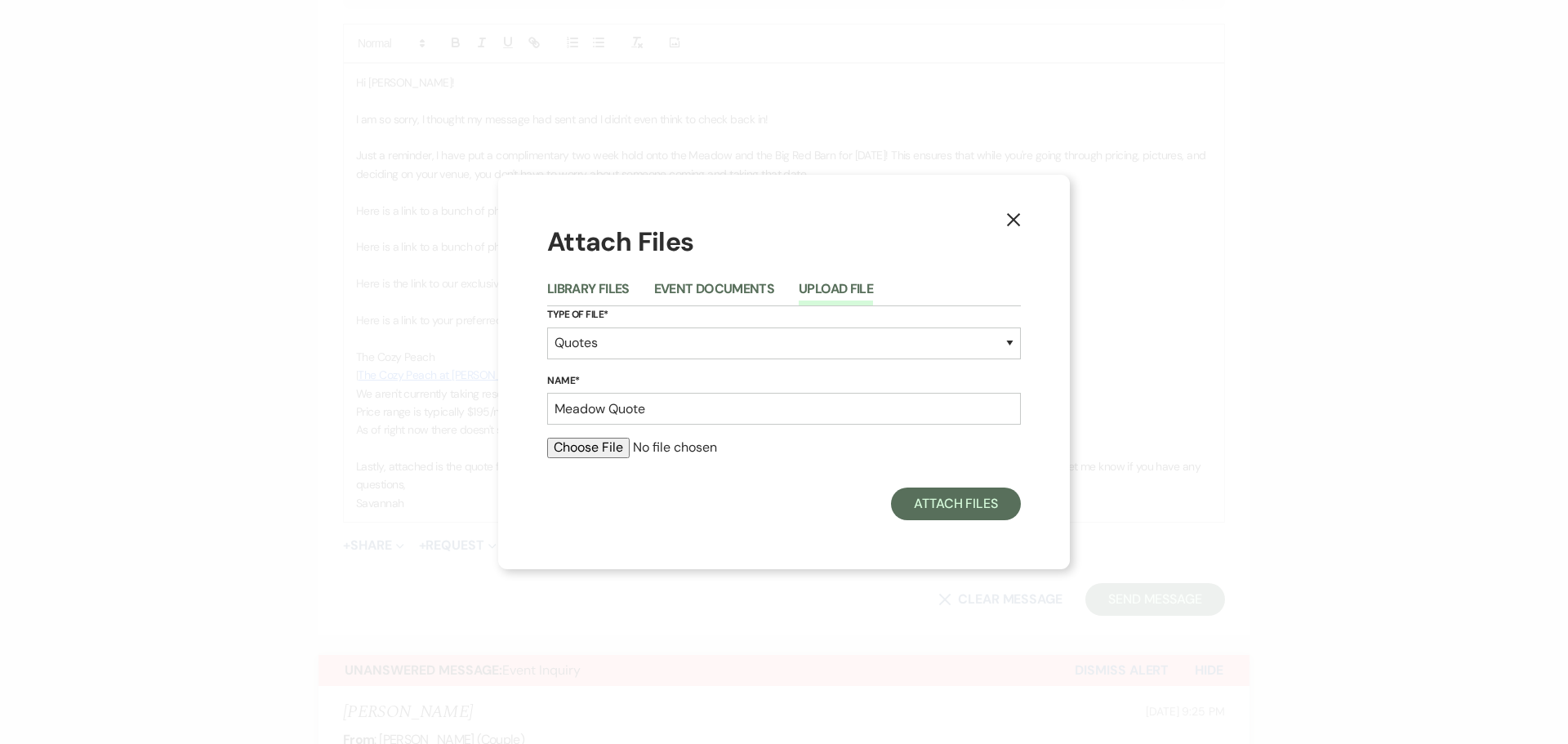
click at [560, 447] on input "file" at bounding box center [784, 447] width 474 height 19
type input "C:\fakepath\MEADOW VENUE QUOTE - Zralka_Moore.docx.pdf"
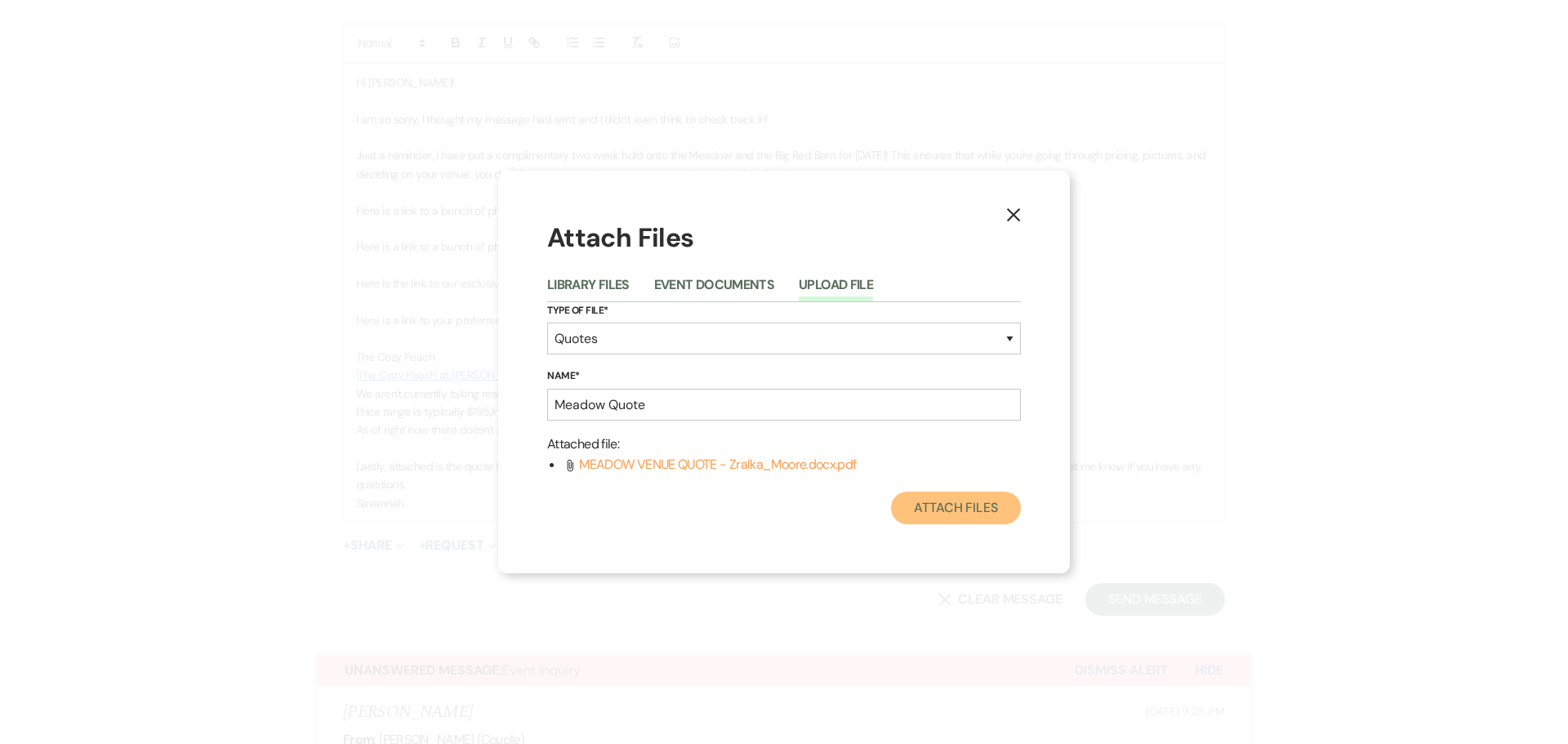
click at [946, 505] on button "Attach Files" at bounding box center [956, 508] width 130 height 33
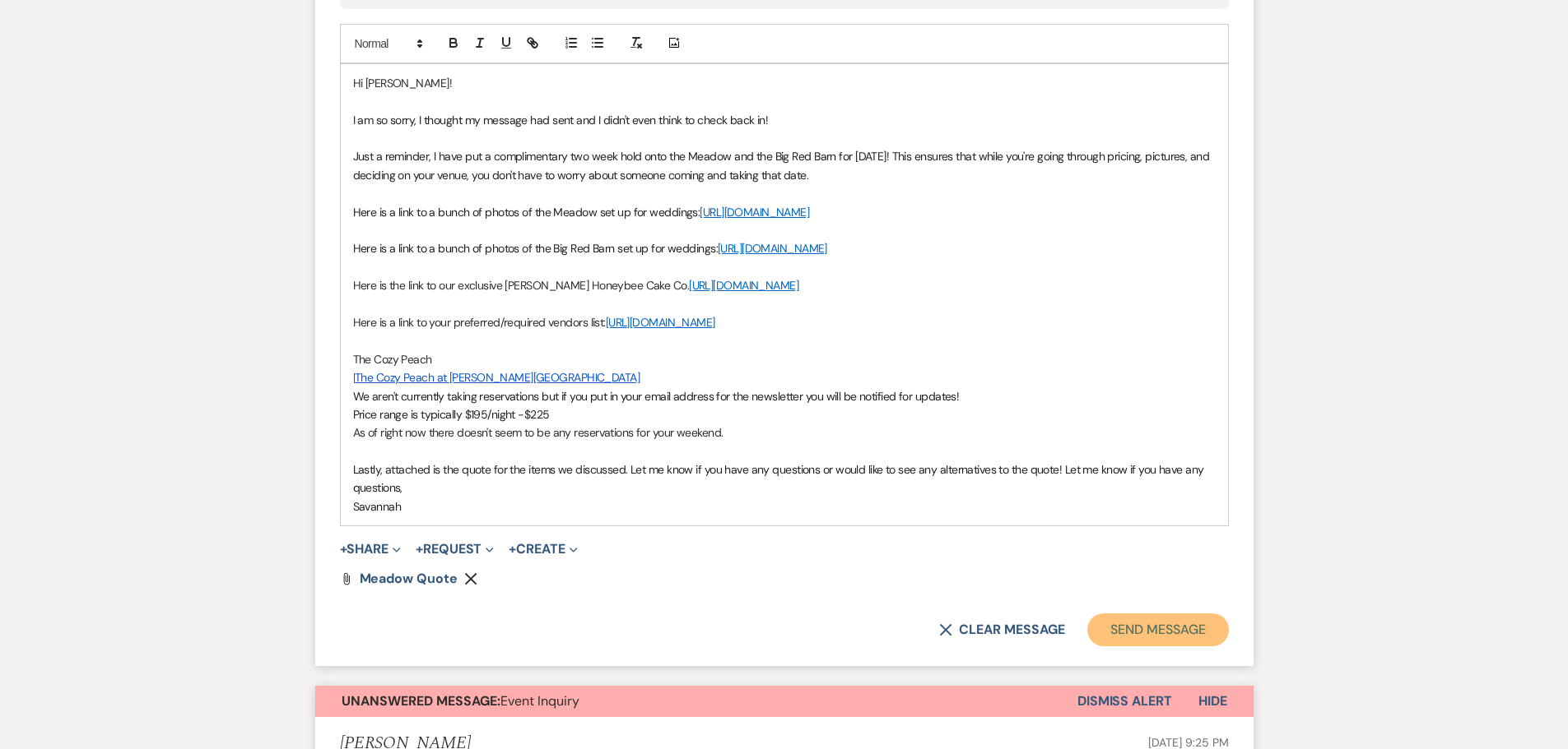
click at [1138, 646] on button "Send Message" at bounding box center [1157, 629] width 141 height 33
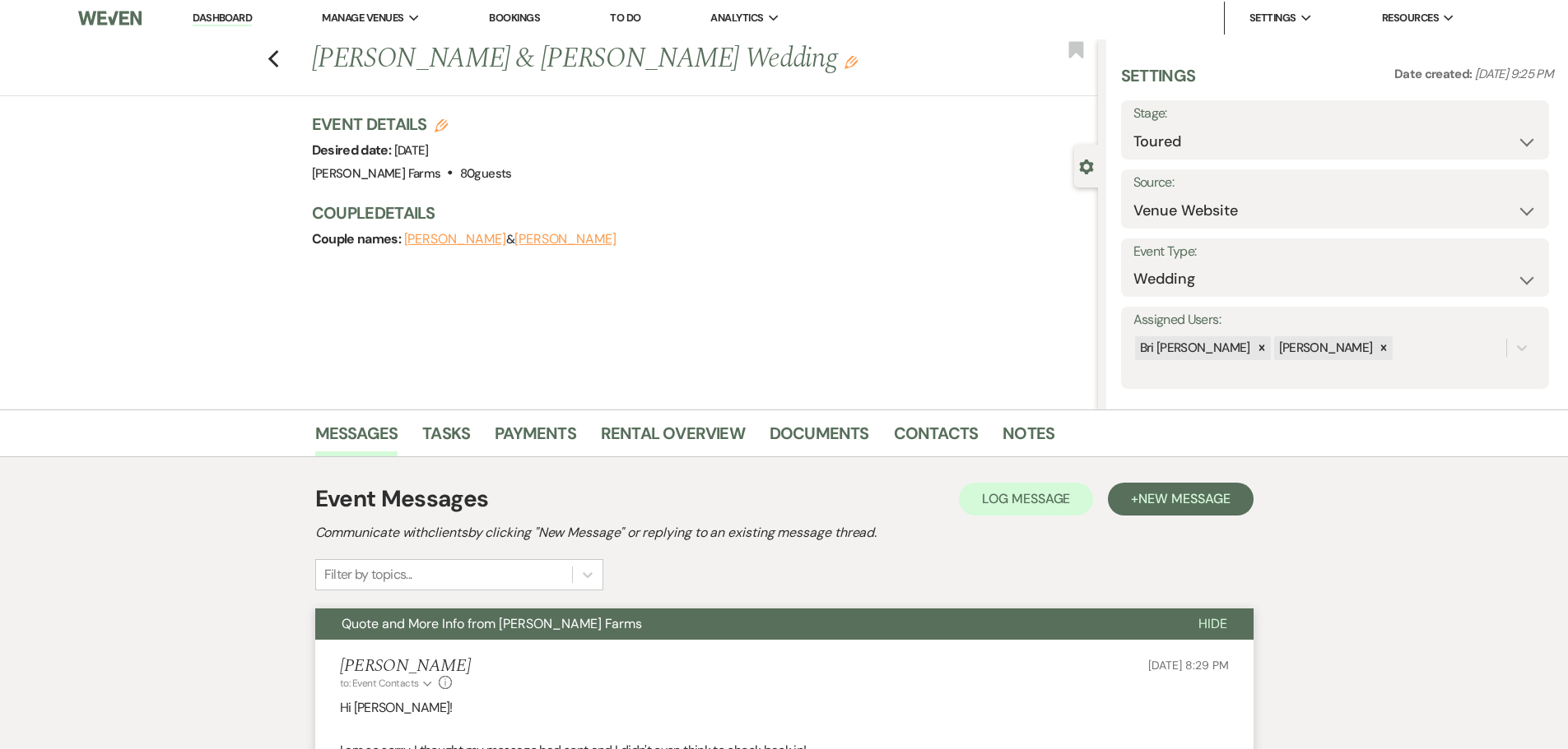
scroll to position [0, 0]
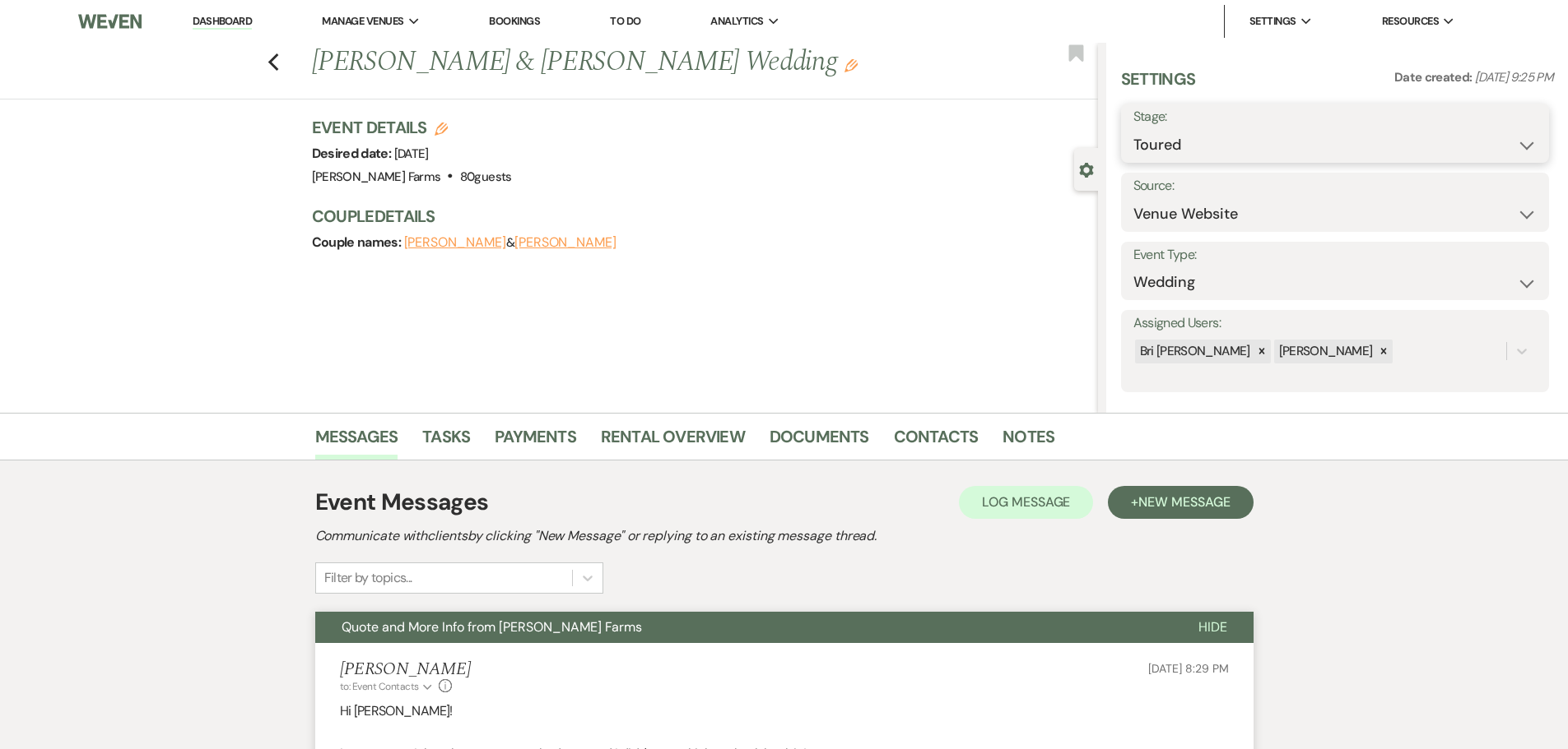
click at [1285, 150] on select "Inquiry Follow Up Tour Requested Tour Confirmed Toured Proposal Sent Booked Lost" at bounding box center [1335, 145] width 404 height 32
select select "6"
click at [1133, 129] on select "Inquiry Follow Up Tour Requested Tour Confirmed Toured Proposal Sent Booked Lost" at bounding box center [1335, 145] width 404 height 32
click at [1481, 136] on button "Save" at bounding box center [1501, 133] width 93 height 33
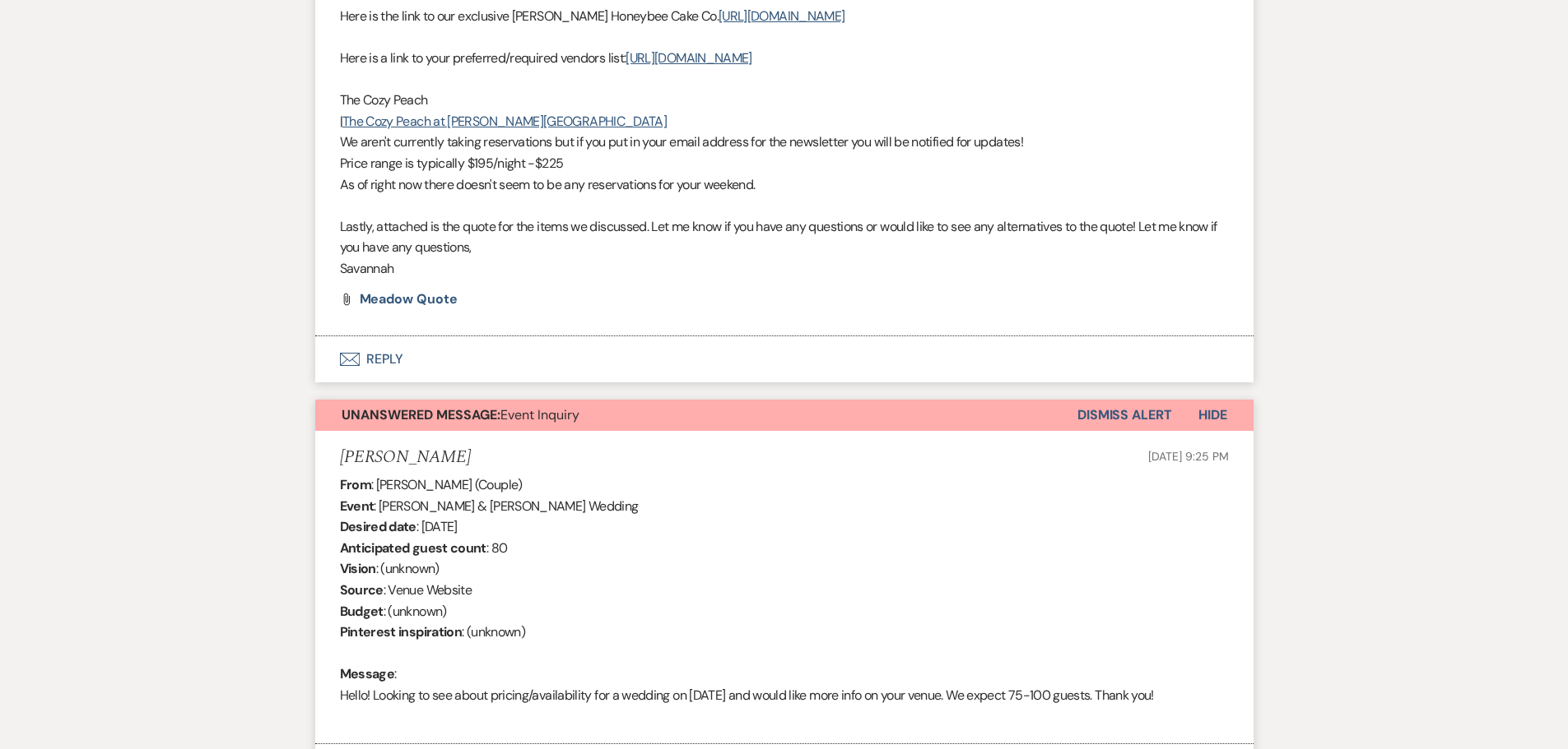
scroll to position [823, 0]
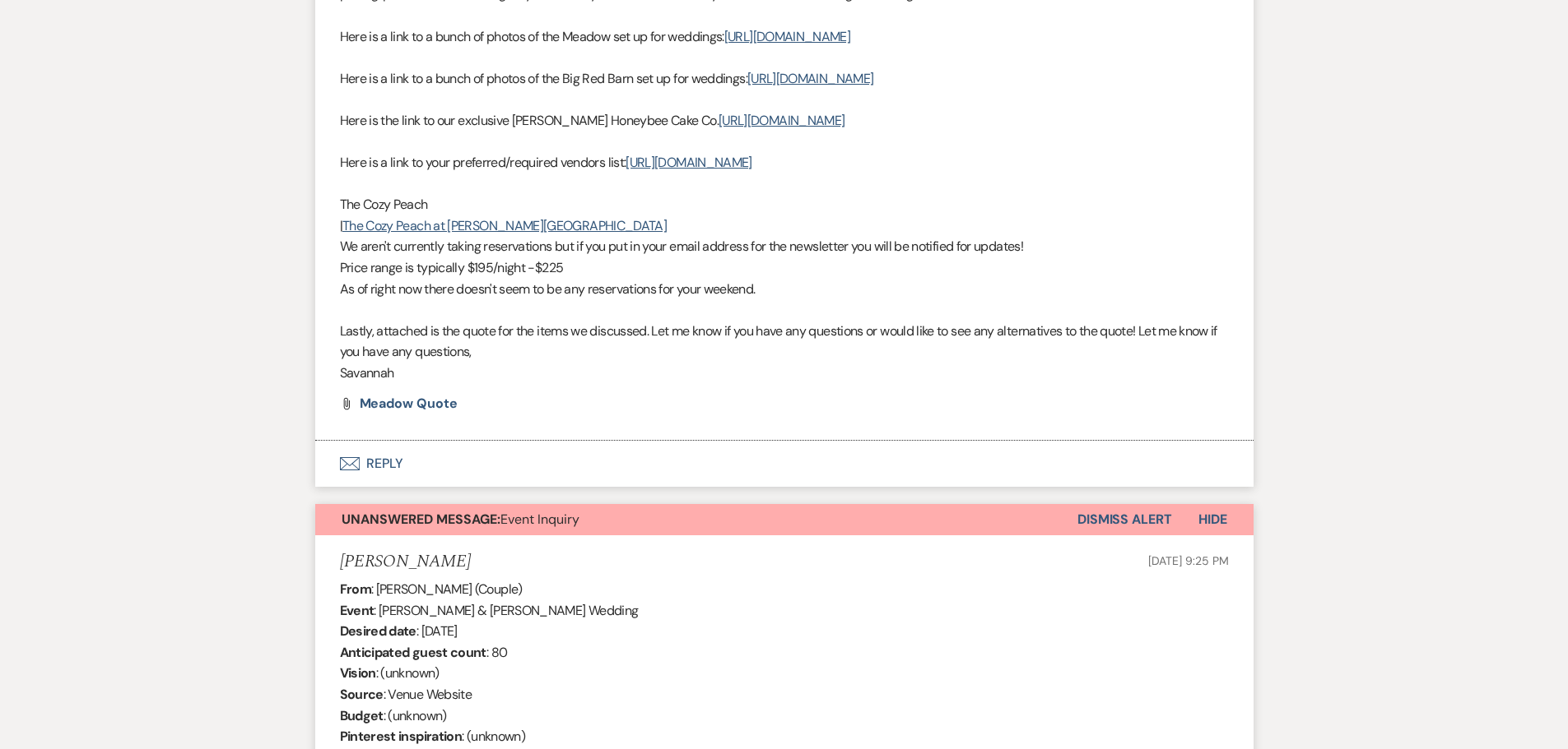
click at [1117, 535] on button "Dismiss Alert" at bounding box center [1125, 519] width 95 height 31
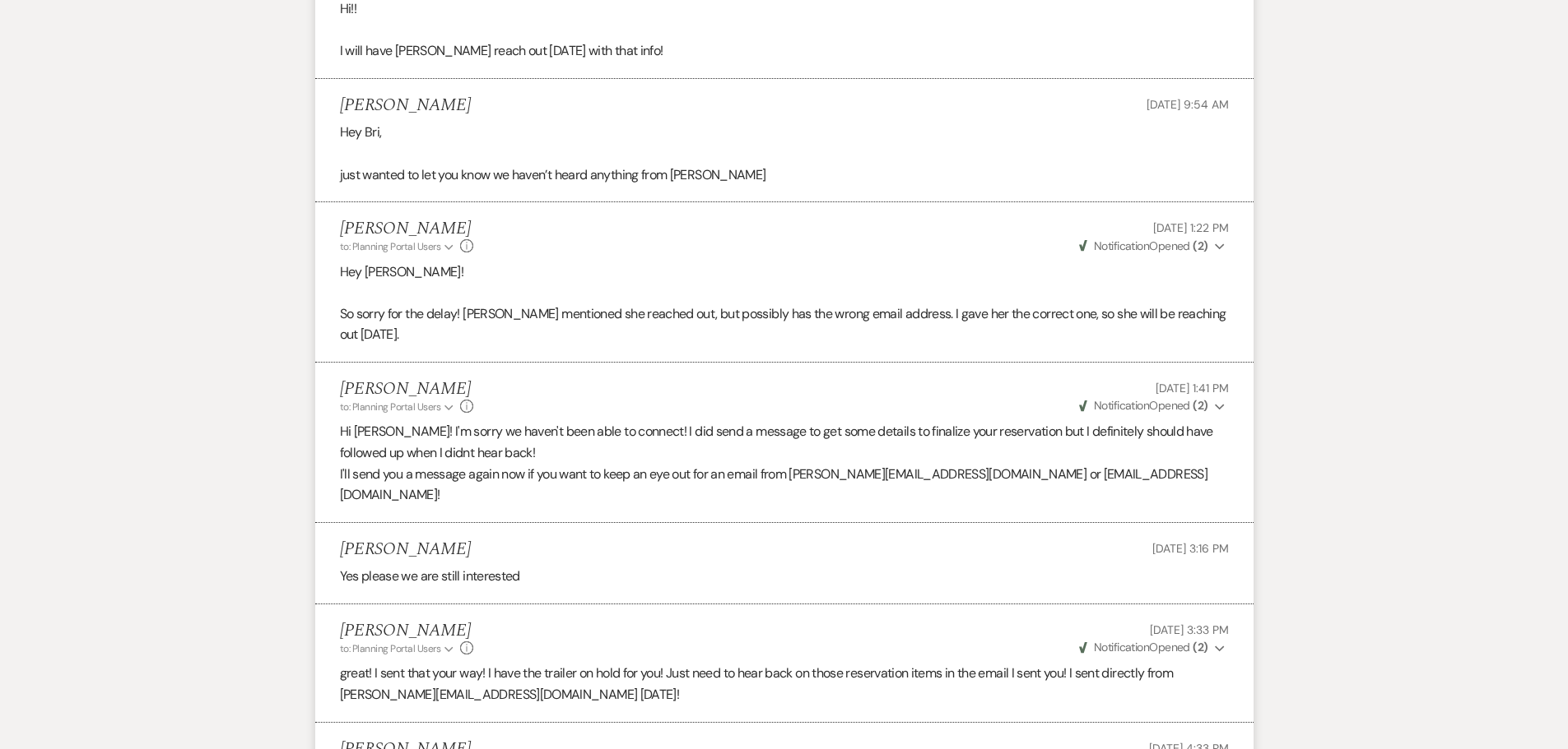
scroll to position [650, 0]
